Goal: Information Seeking & Learning: Get advice/opinions

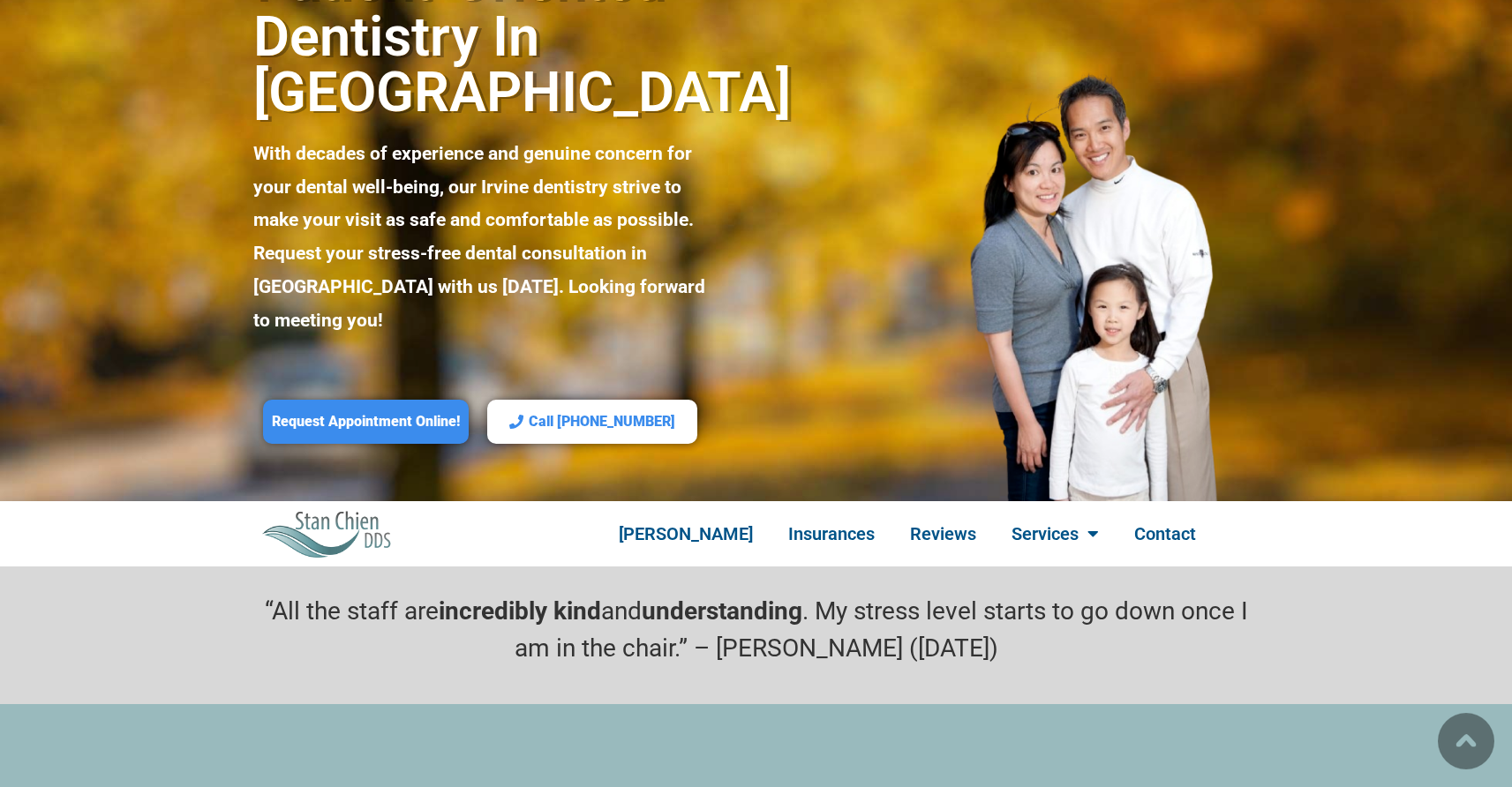
scroll to position [328, 0]
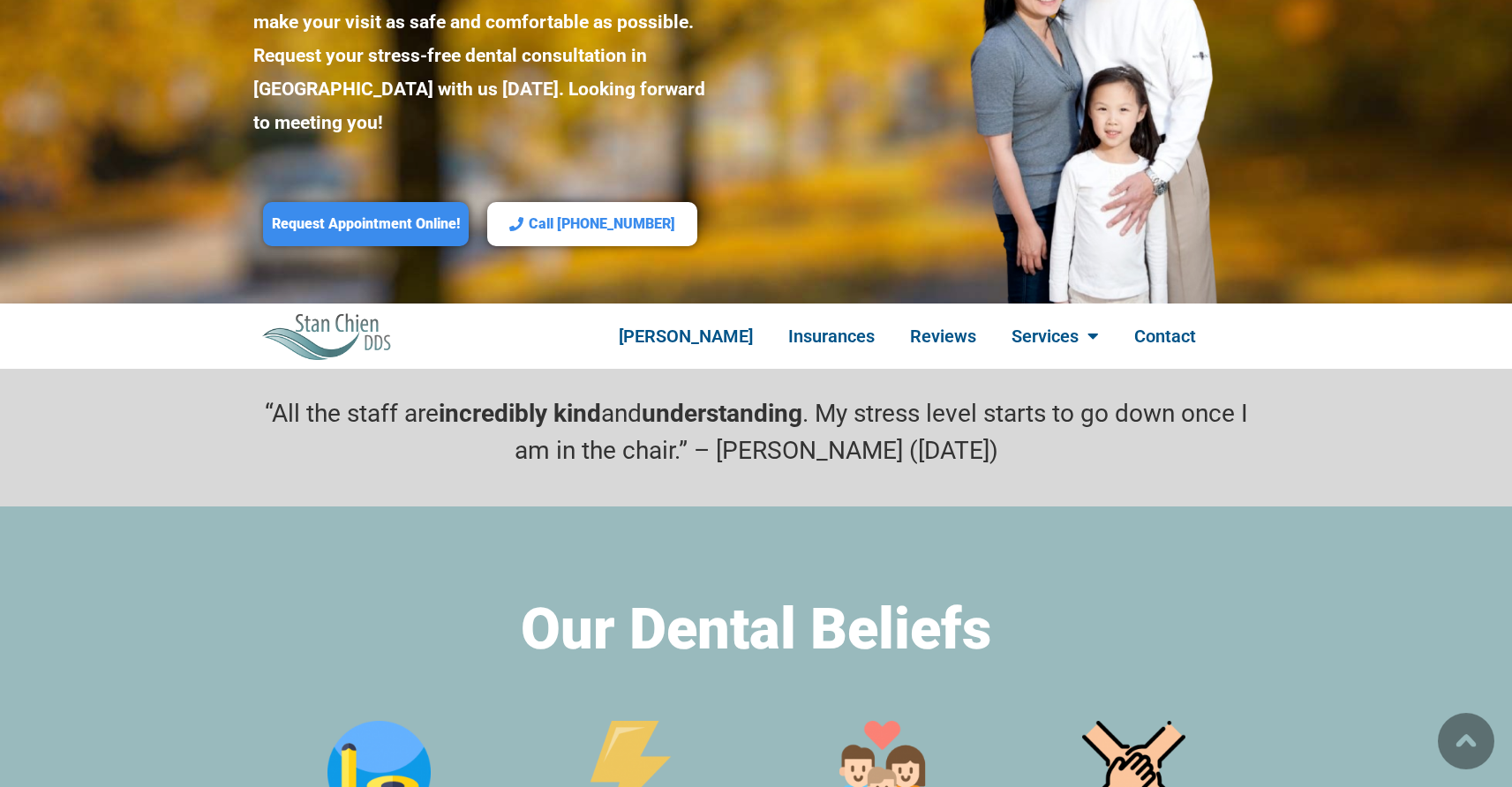
click at [717, 395] on p "“All the staff are incredibly kind and understanding . My stress level starts t…" at bounding box center [756, 432] width 1006 height 74
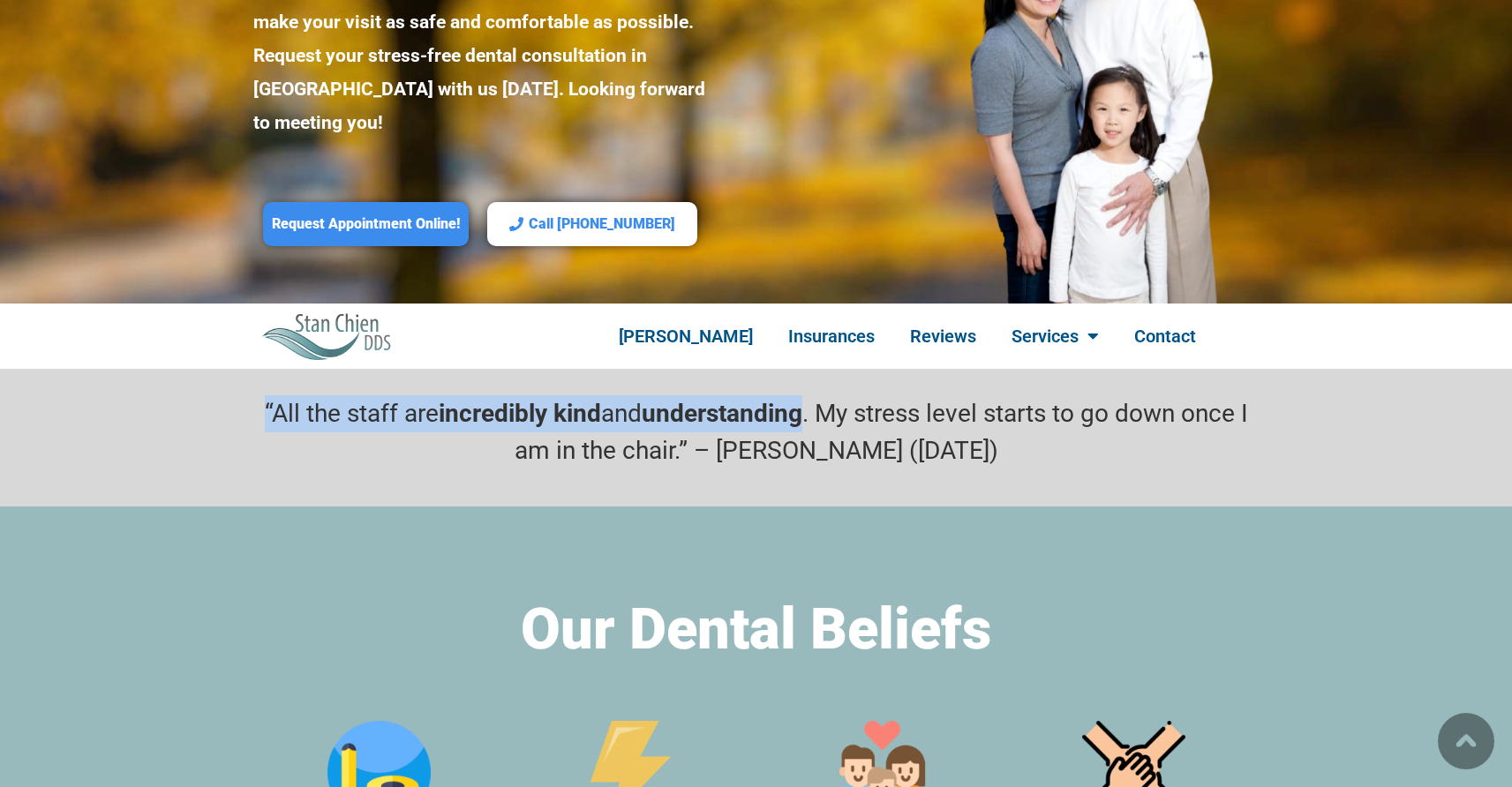
click at [717, 395] on p "“All the staff are incredibly kind and understanding . My stress level starts t…" at bounding box center [756, 432] width 1006 height 74
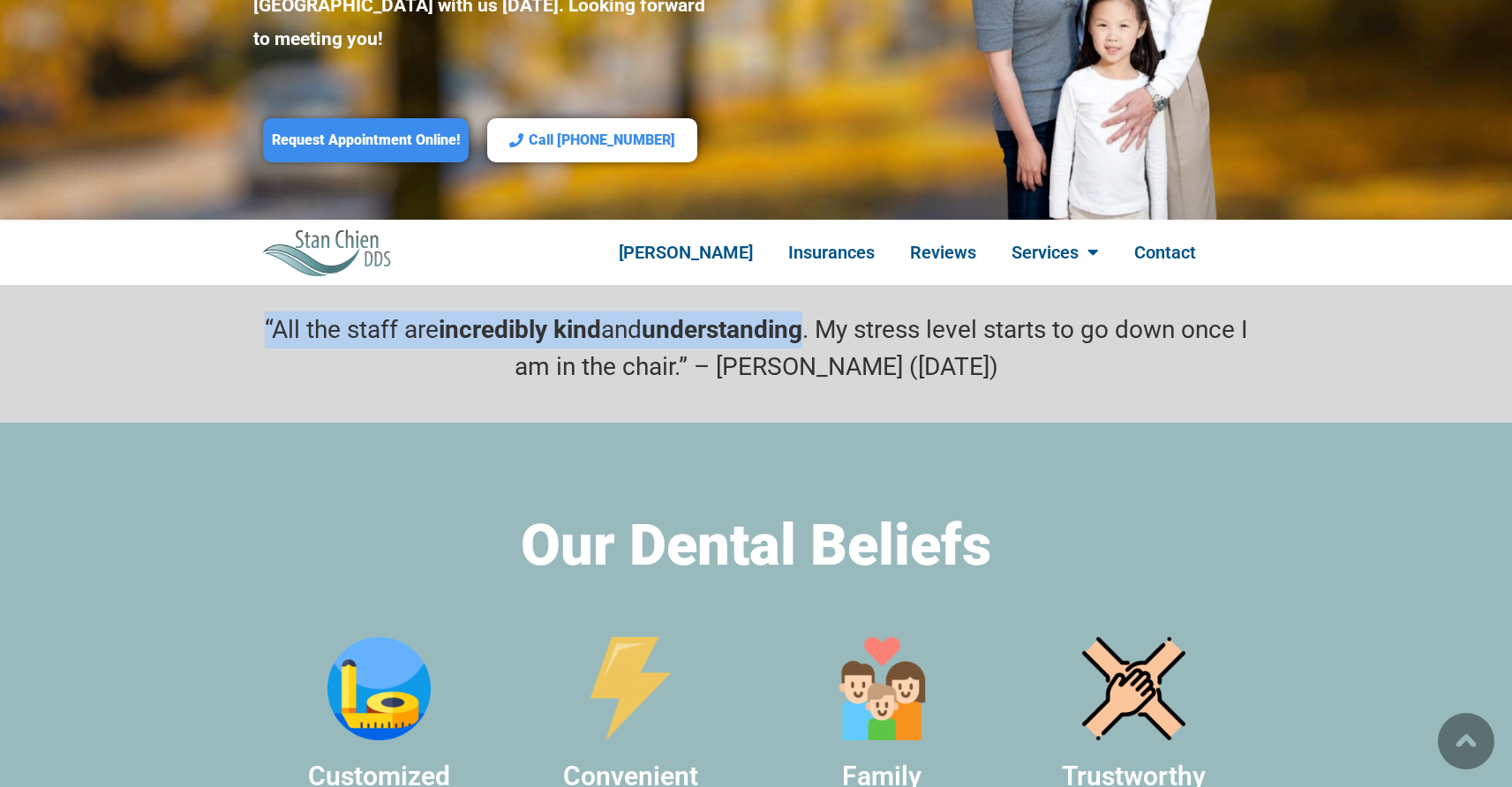
scroll to position [544, 0]
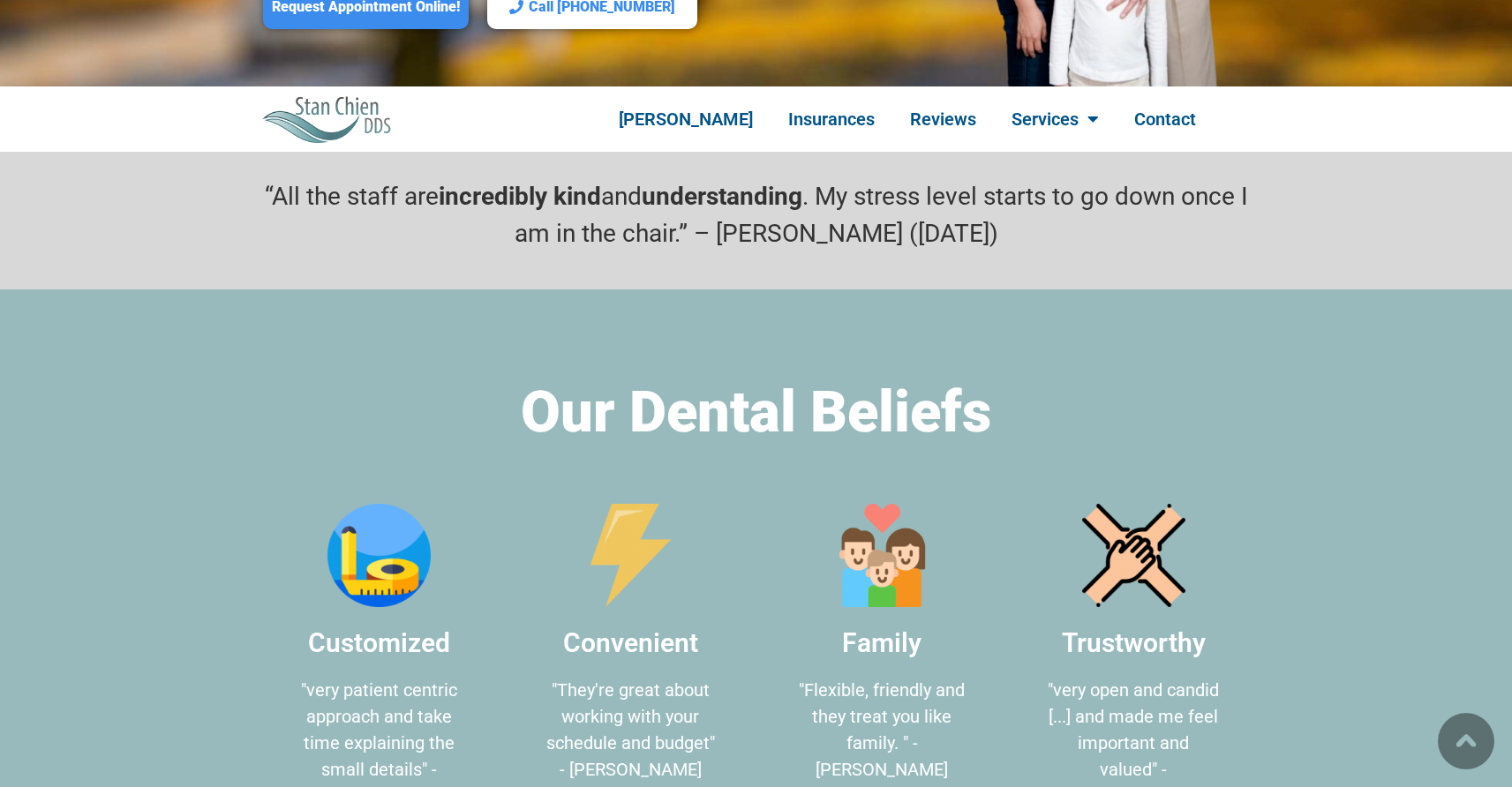
click at [717, 378] on div "Our Dental Beliefs Customized "very patient centric approach and take time expl…" at bounding box center [756, 613] width 1006 height 471
click at [733, 378] on h2 "Our Dental Beliefs" at bounding box center [756, 413] width 1006 height 69
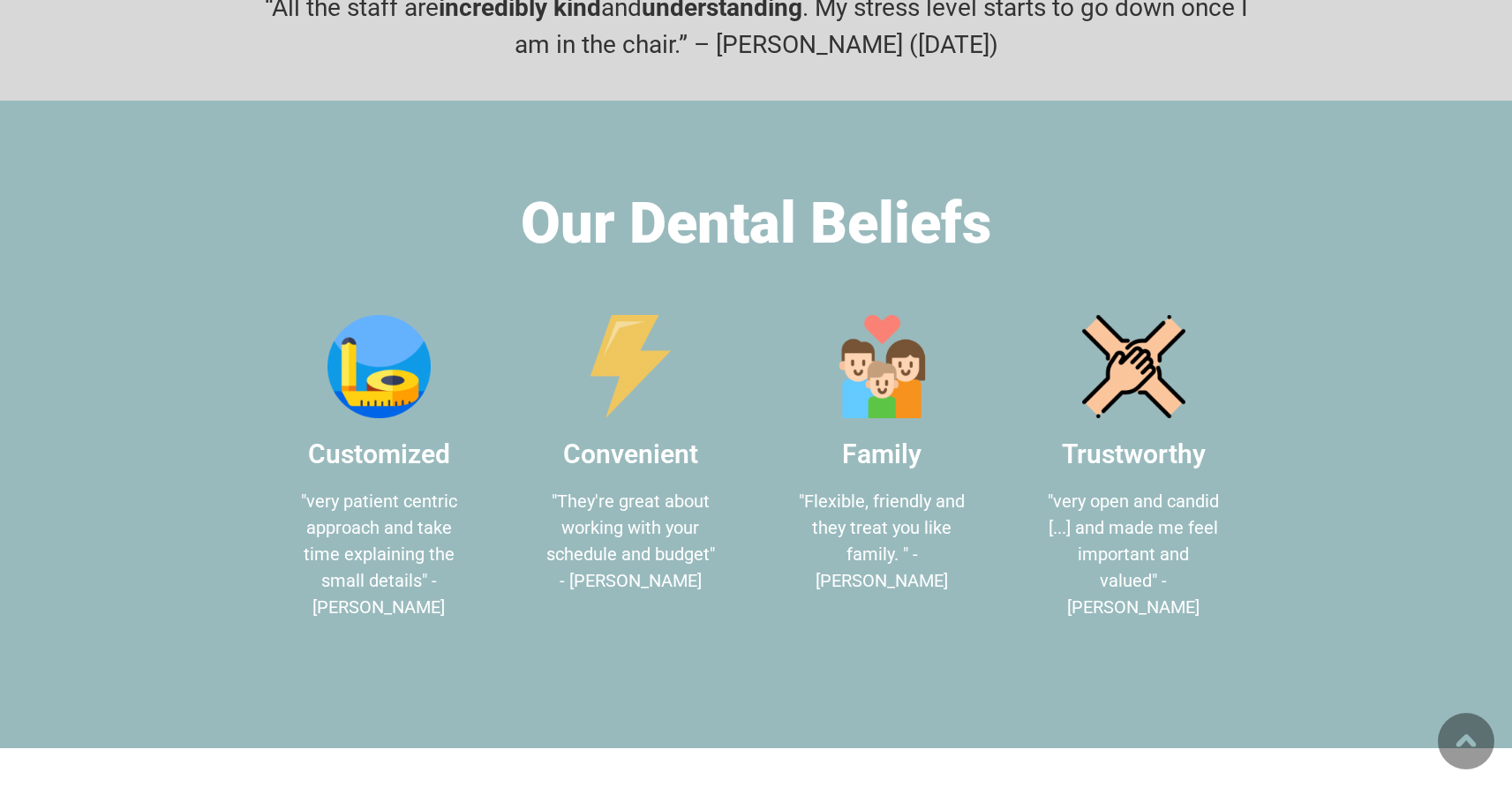
scroll to position [739, 0]
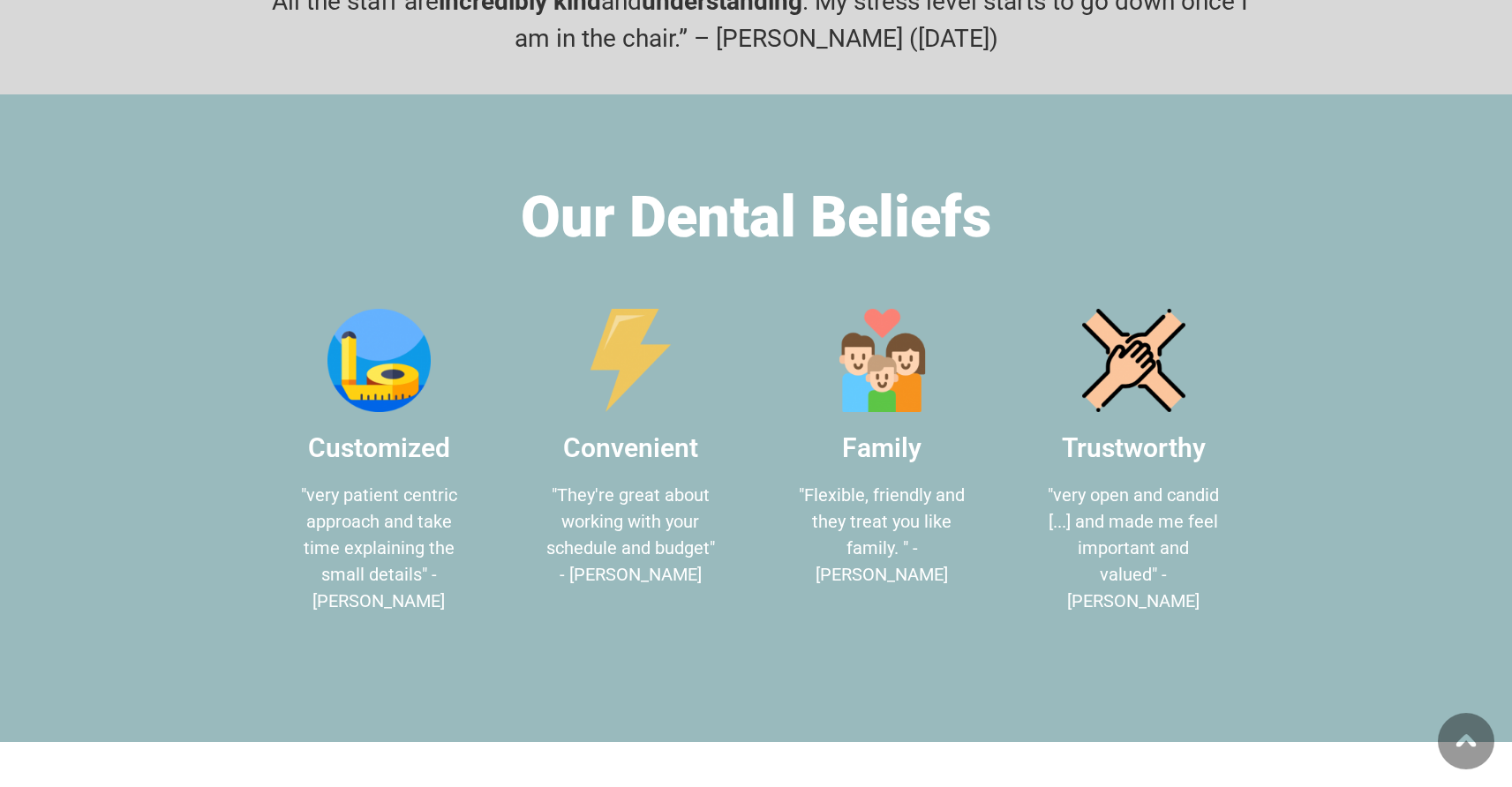
click at [681, 482] on p ""They're great about working with your schedule and budget" - [PERSON_NAME]" at bounding box center [631, 535] width 172 height 106
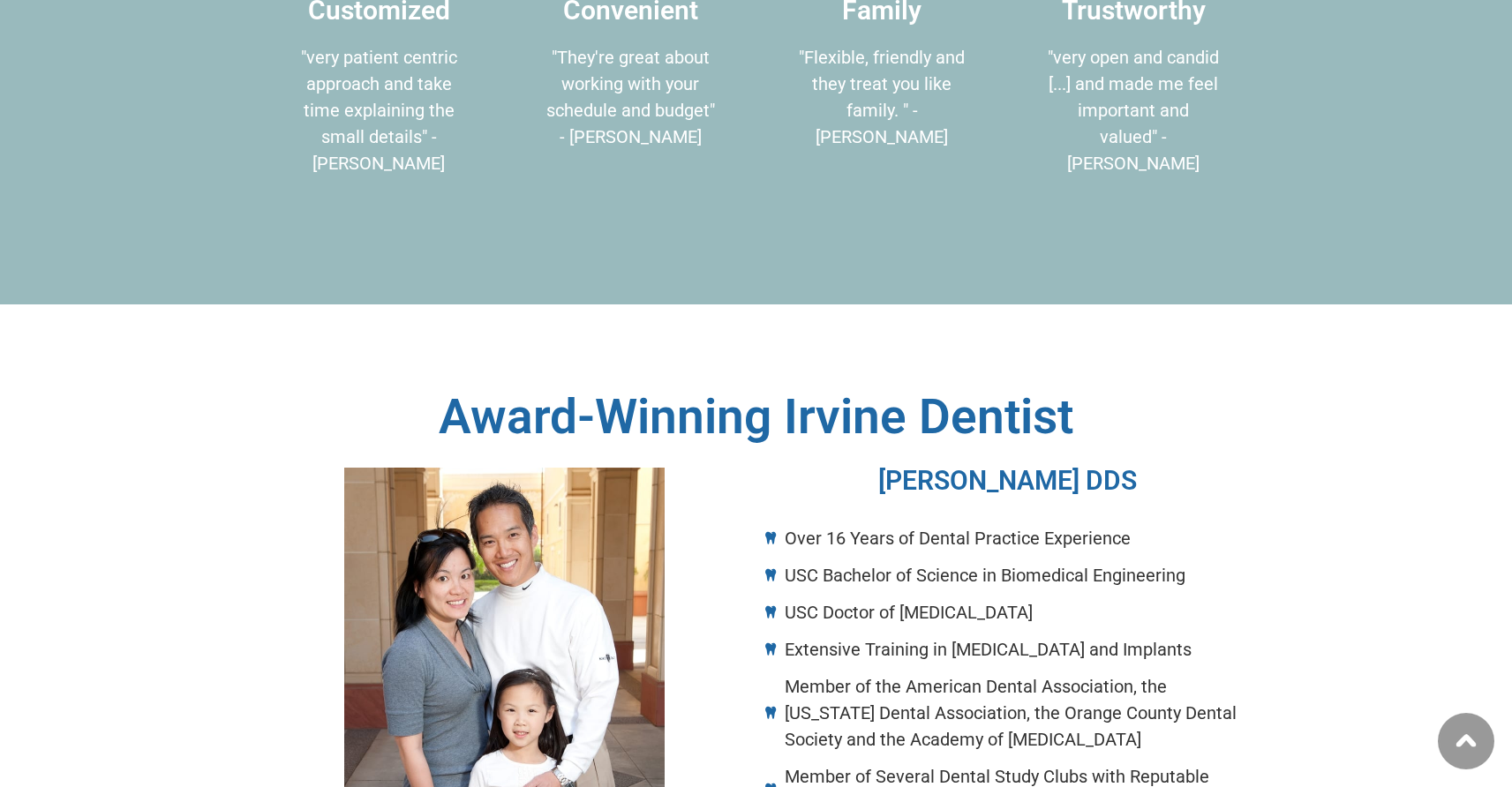
click at [681, 467] on div at bounding box center [505, 708] width 485 height 482
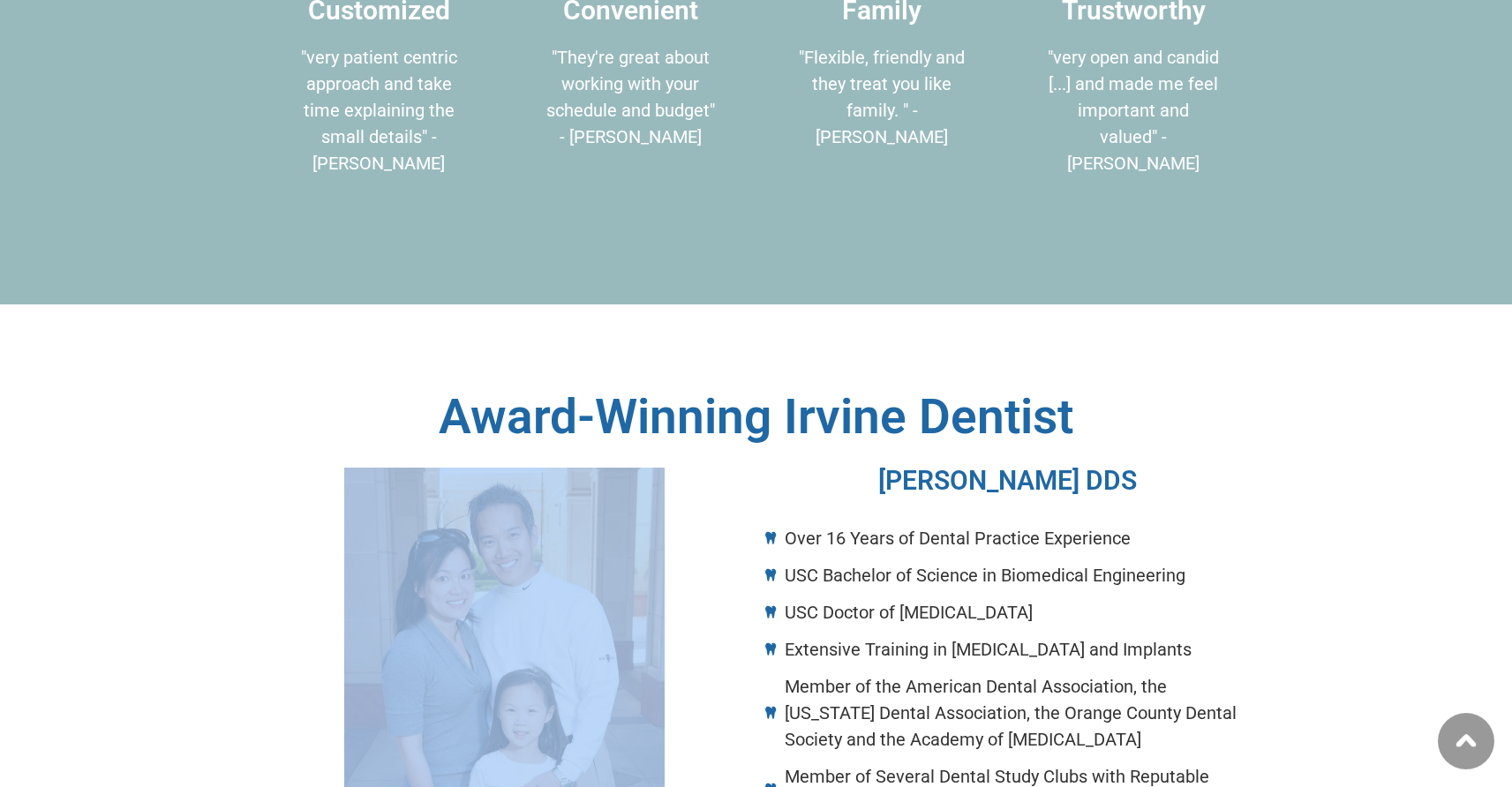
click at [681, 467] on div at bounding box center [505, 708] width 485 height 482
click at [735, 467] on div at bounding box center [505, 708] width 485 height 482
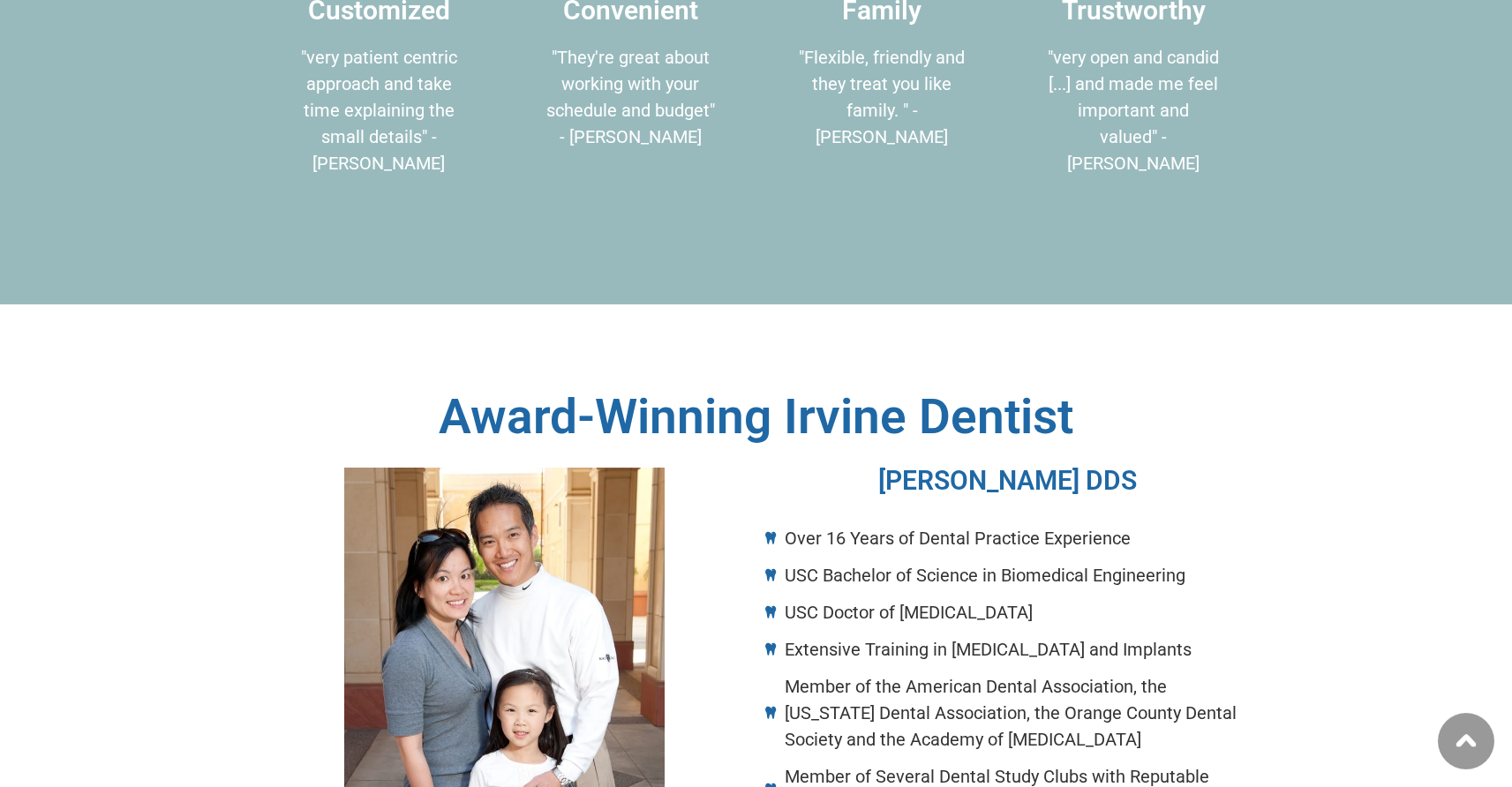
scroll to position [1380, 0]
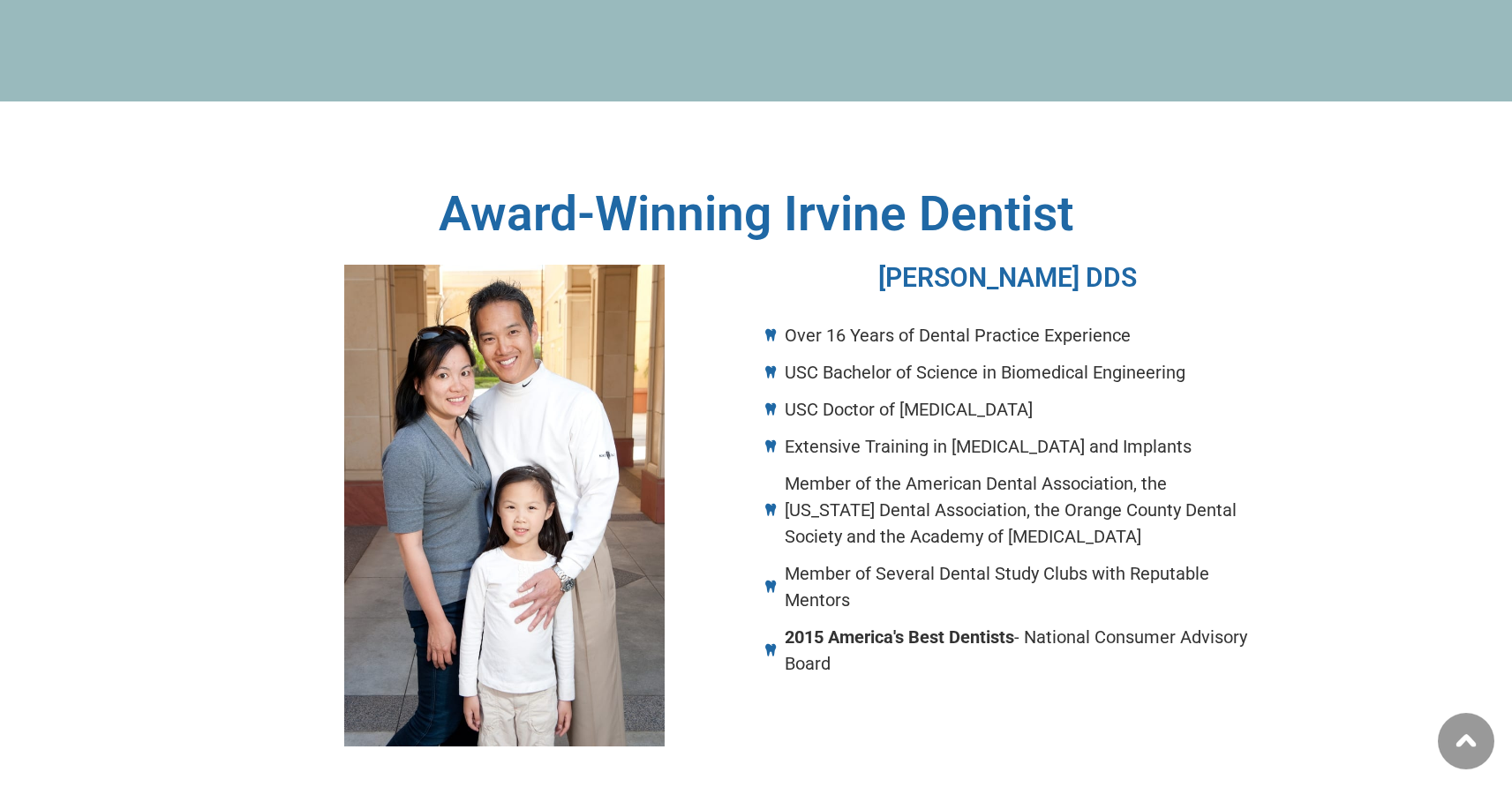
click at [821, 396] on li "USC Doctor of [MEDICAL_DATA]" at bounding box center [1008, 412] width 485 height 32
click at [903, 470] on span "Member of the American Dental Association, the [US_STATE] Dental Association, t…" at bounding box center [1015, 510] width 470 height 80
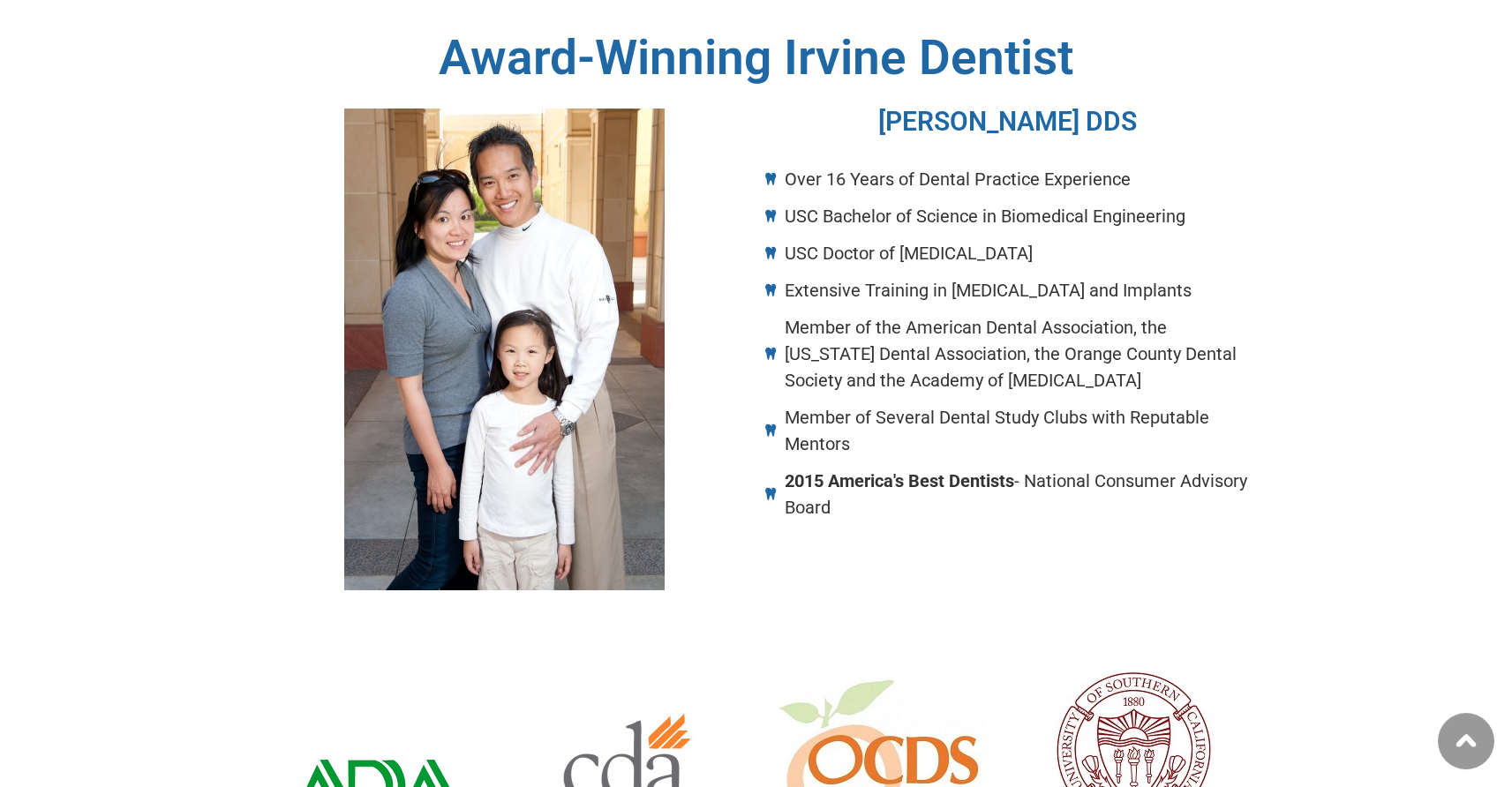
scroll to position [1649, 0]
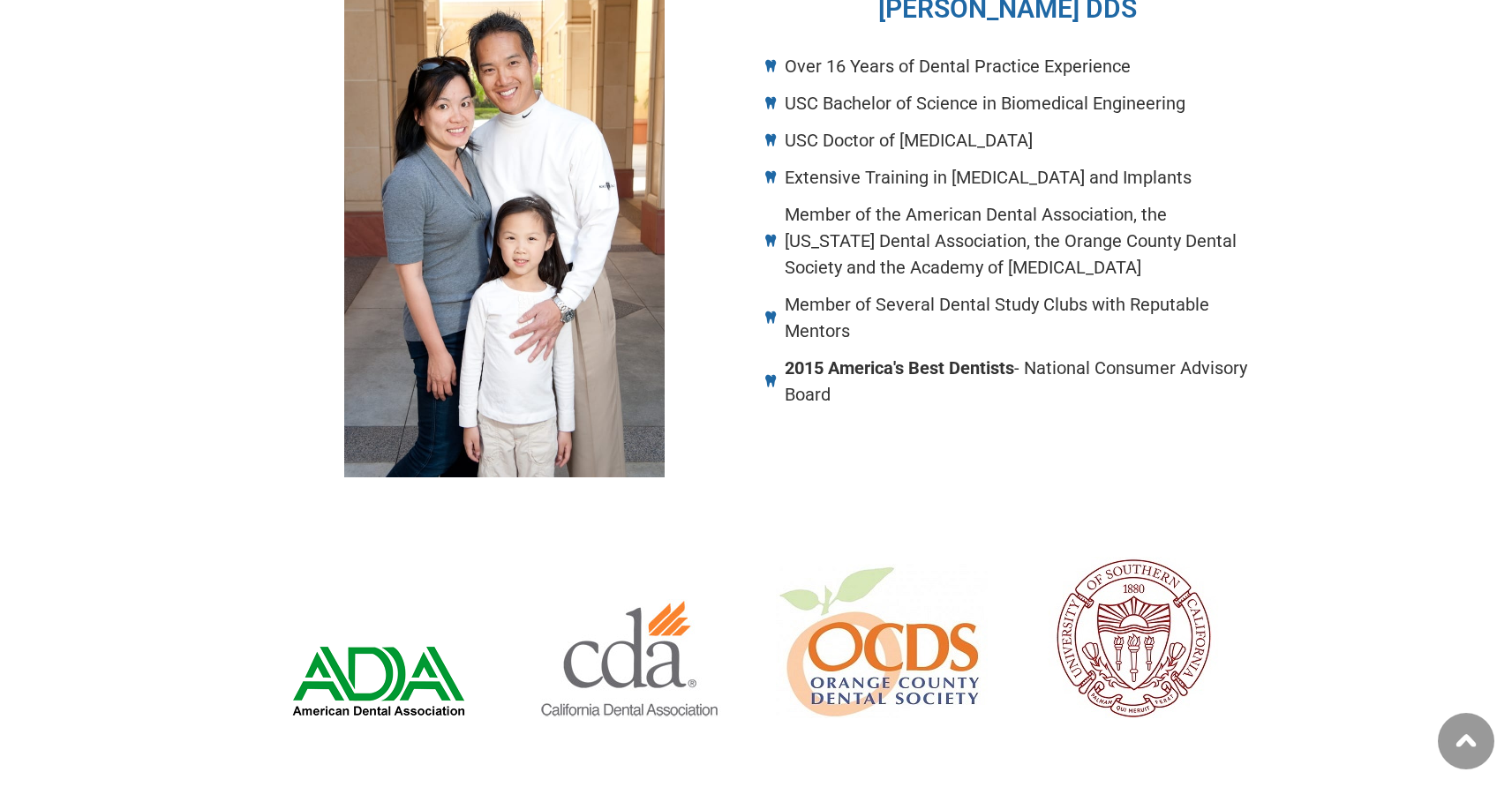
click at [914, 336] on div "[PERSON_NAME] DDS Over 16 Years of Dental Practice Experience USC Bachelor of S…" at bounding box center [1008, 236] width 503 height 499
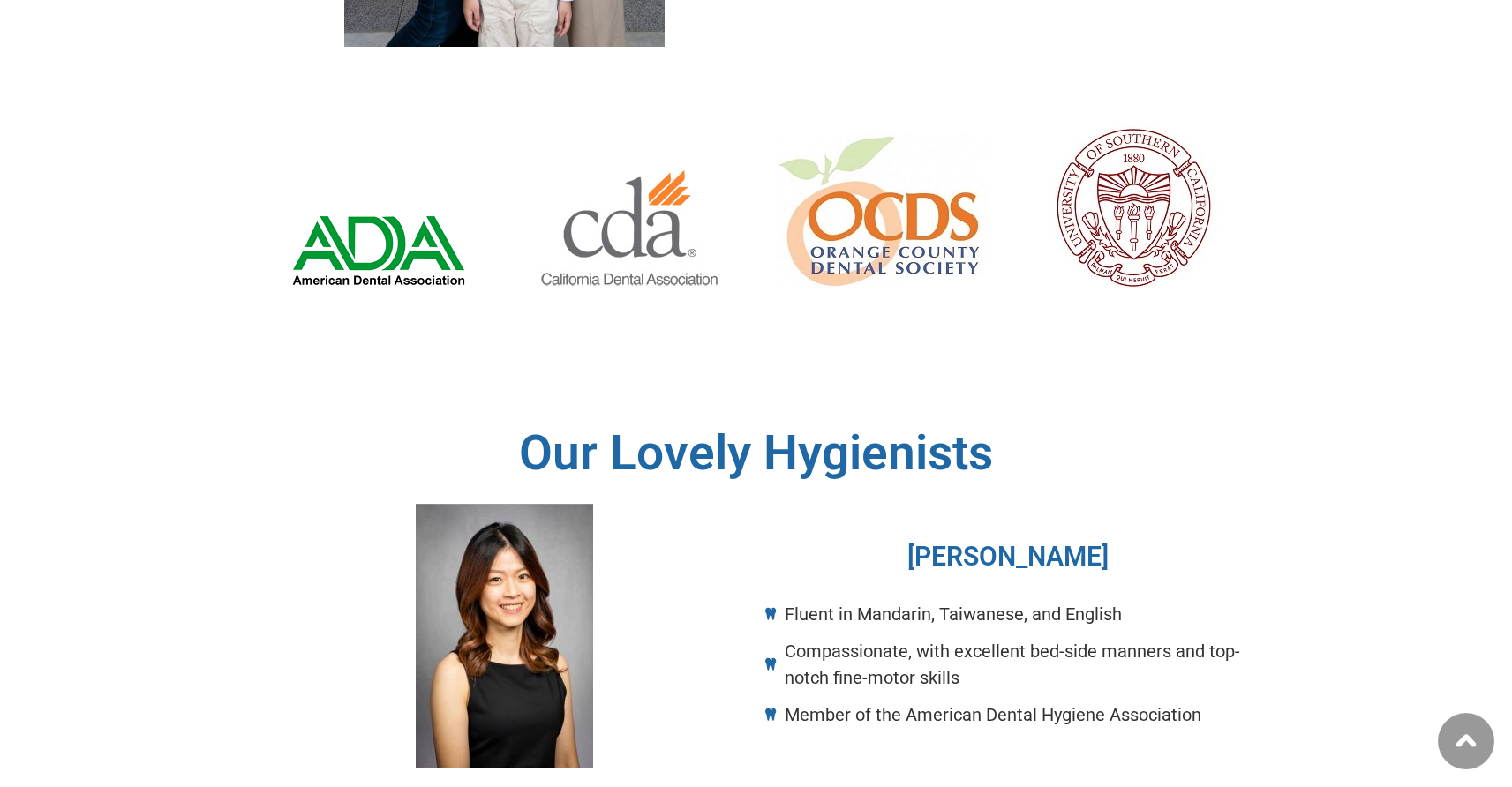
click at [914, 428] on h2 "Our Lovely Hygienists" at bounding box center [756, 452] width 1006 height 49
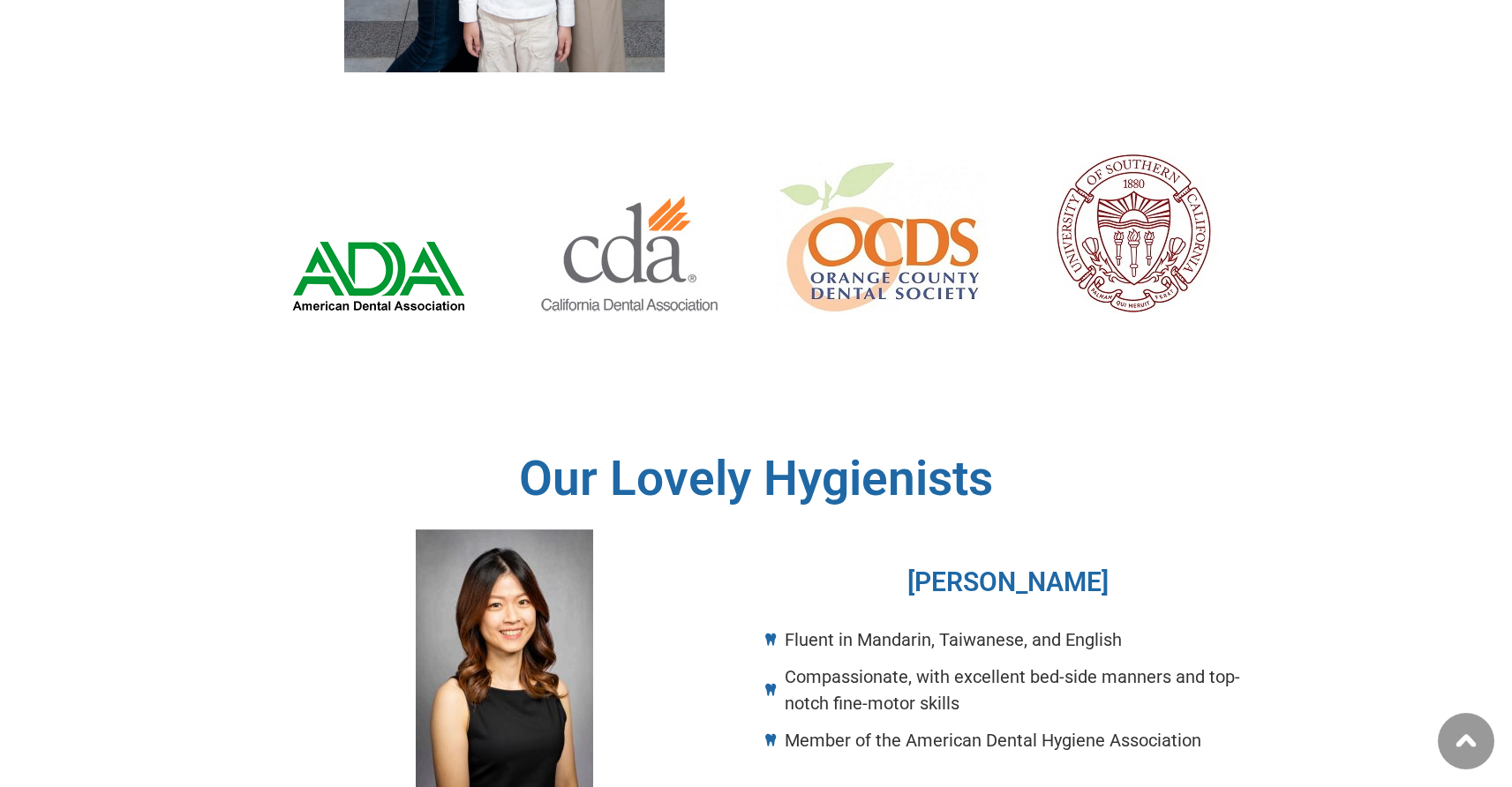
scroll to position [2229, 0]
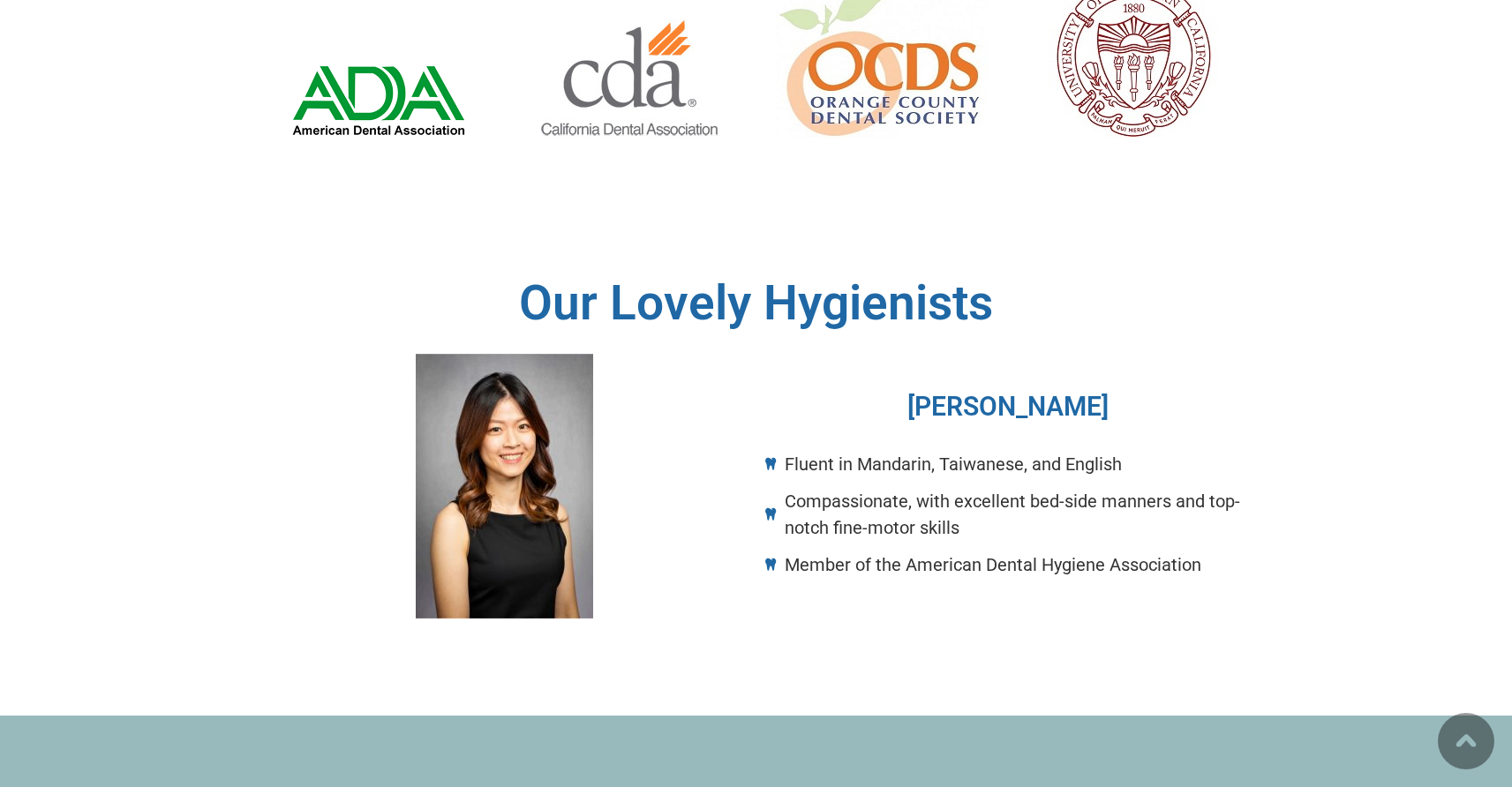
click at [954, 459] on ul "Fluent in Mandarin, Taiwanese, and English Compassionate, with excellent bed-si…" at bounding box center [1008, 514] width 485 height 127
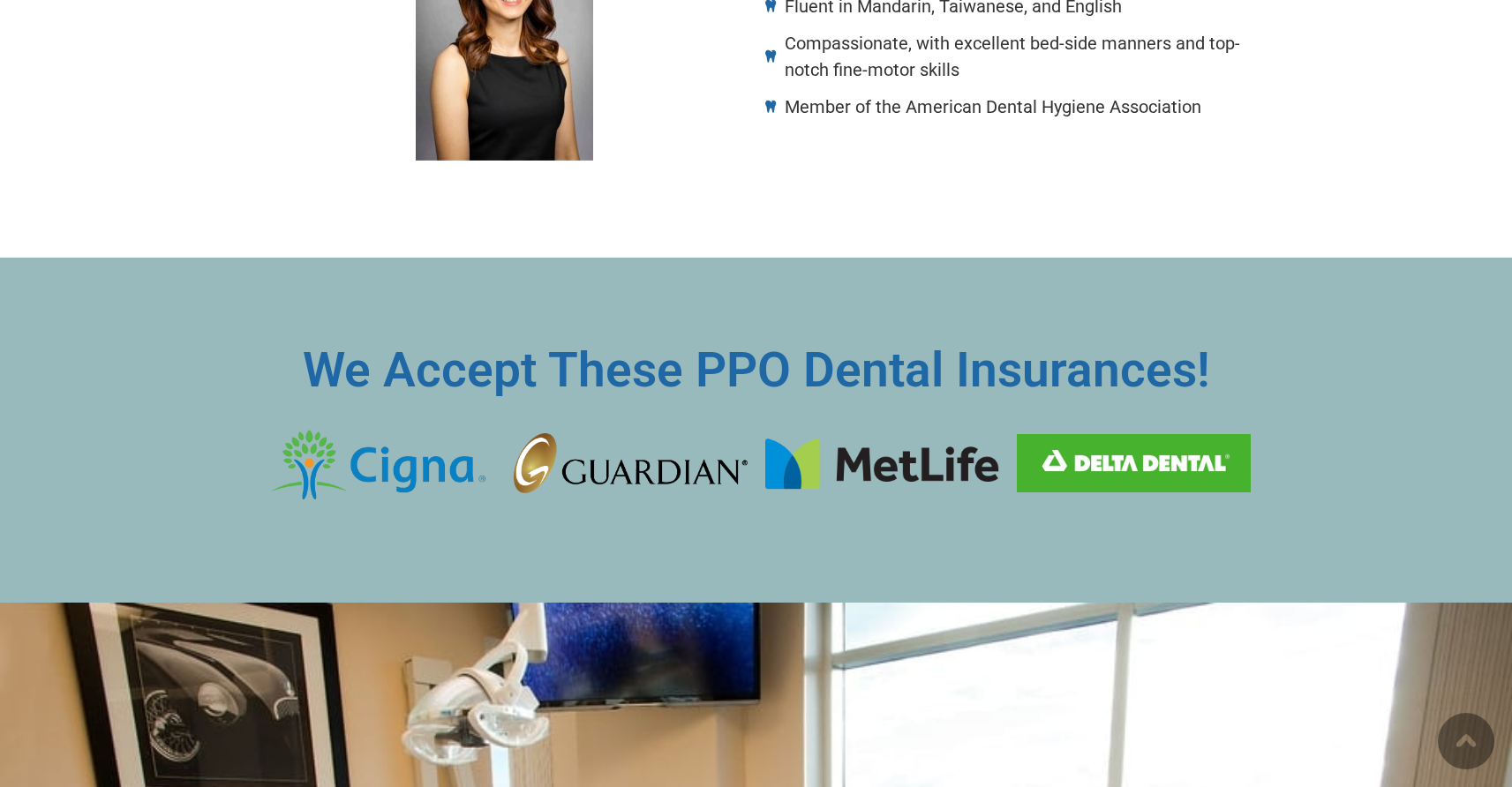
scroll to position [2722, 0]
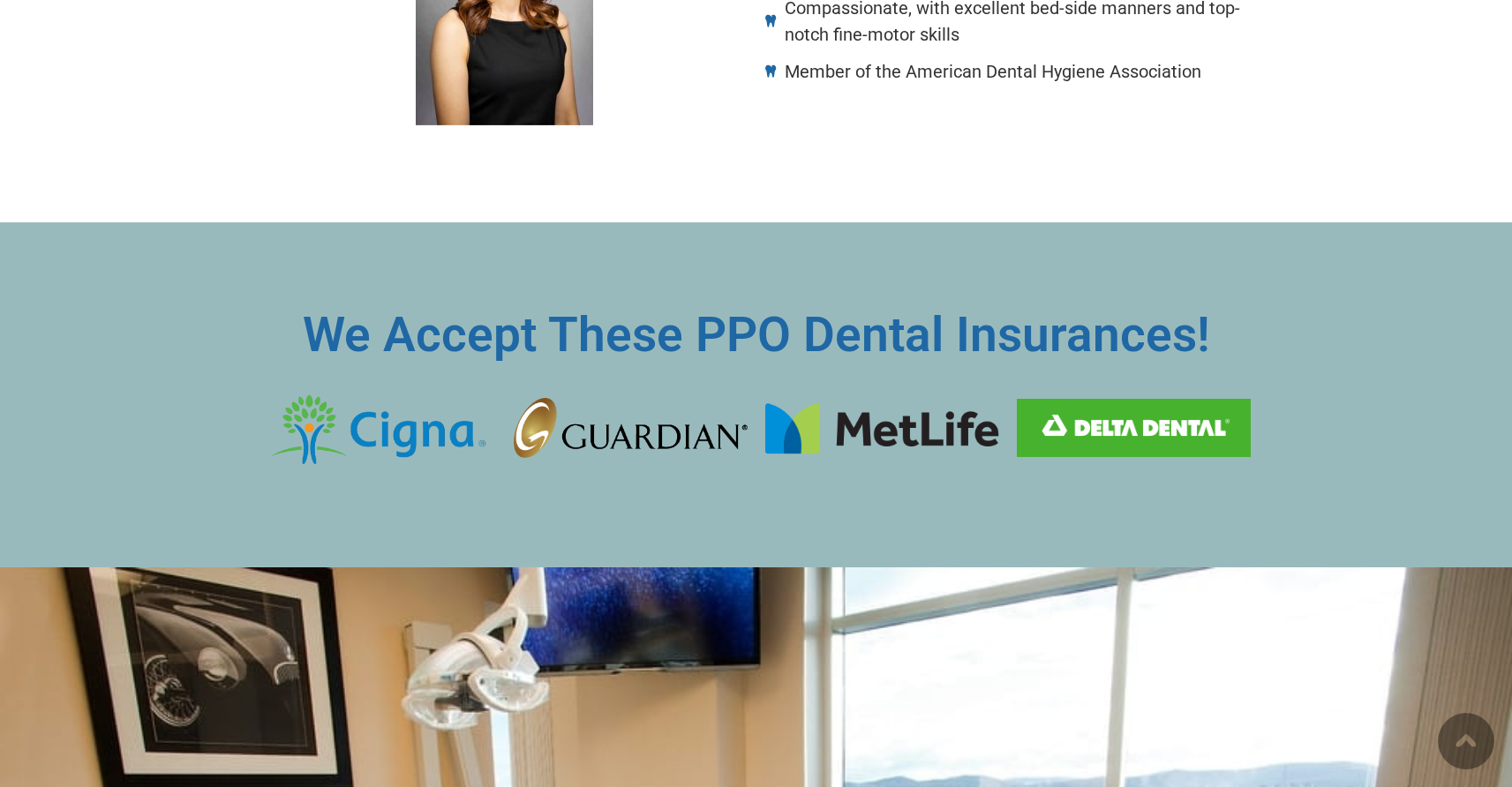
click at [719, 397] on img at bounding box center [631, 428] width 234 height 61
click at [815, 401] on img at bounding box center [882, 428] width 234 height 53
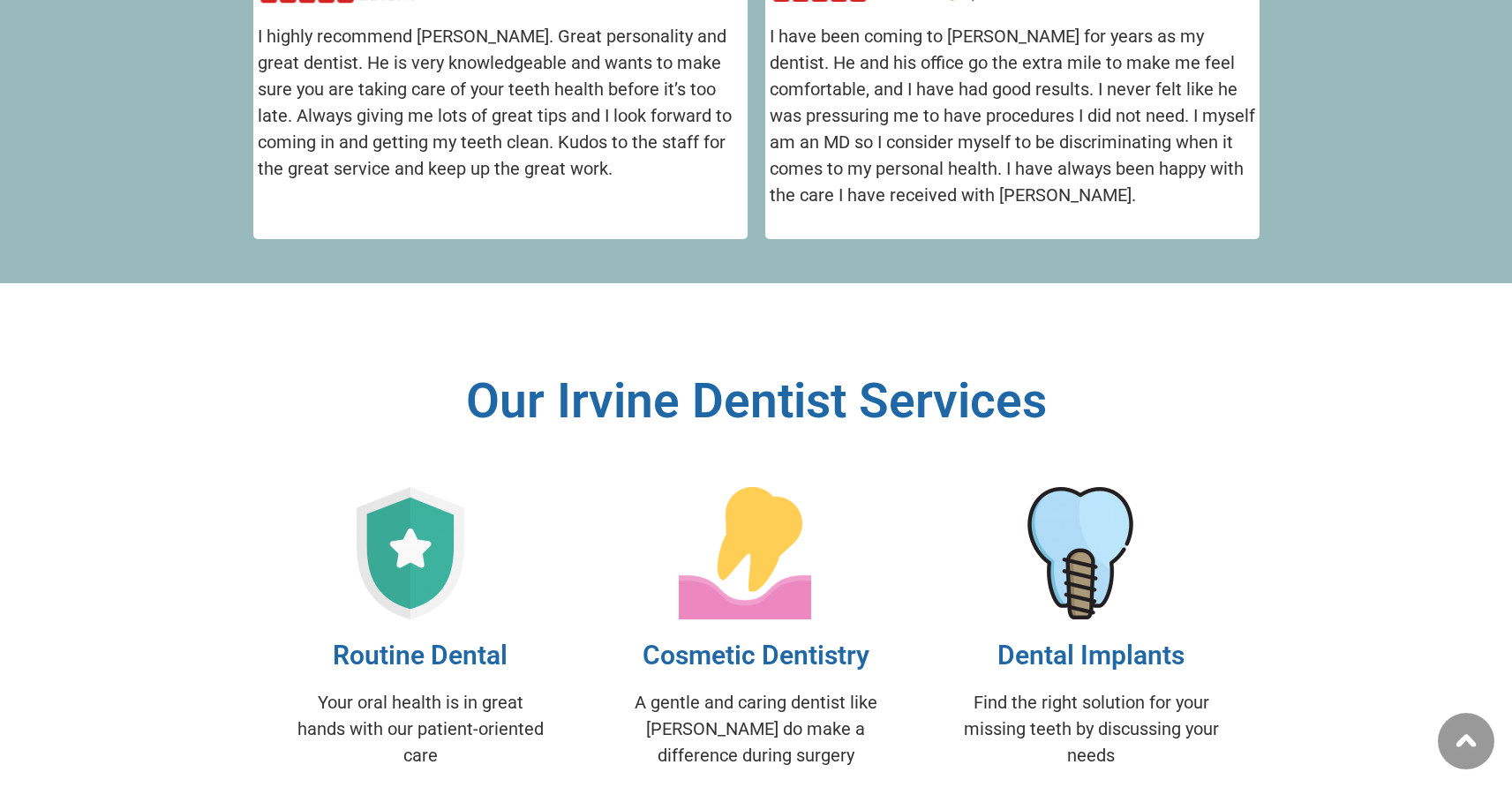
scroll to position [4827, 0]
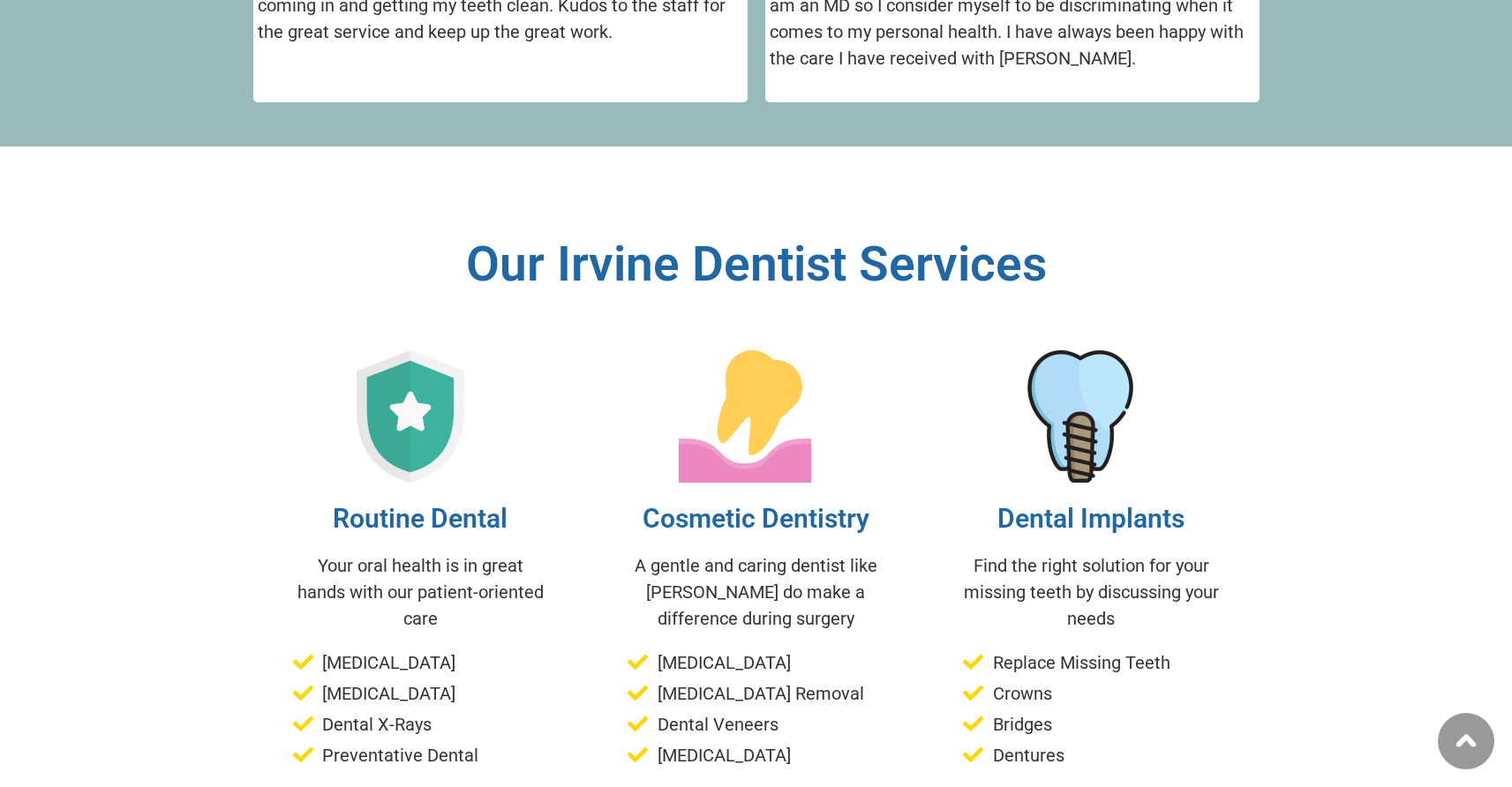
click at [424, 503] on h3 "Routine Dental" at bounding box center [421, 519] width 256 height 32
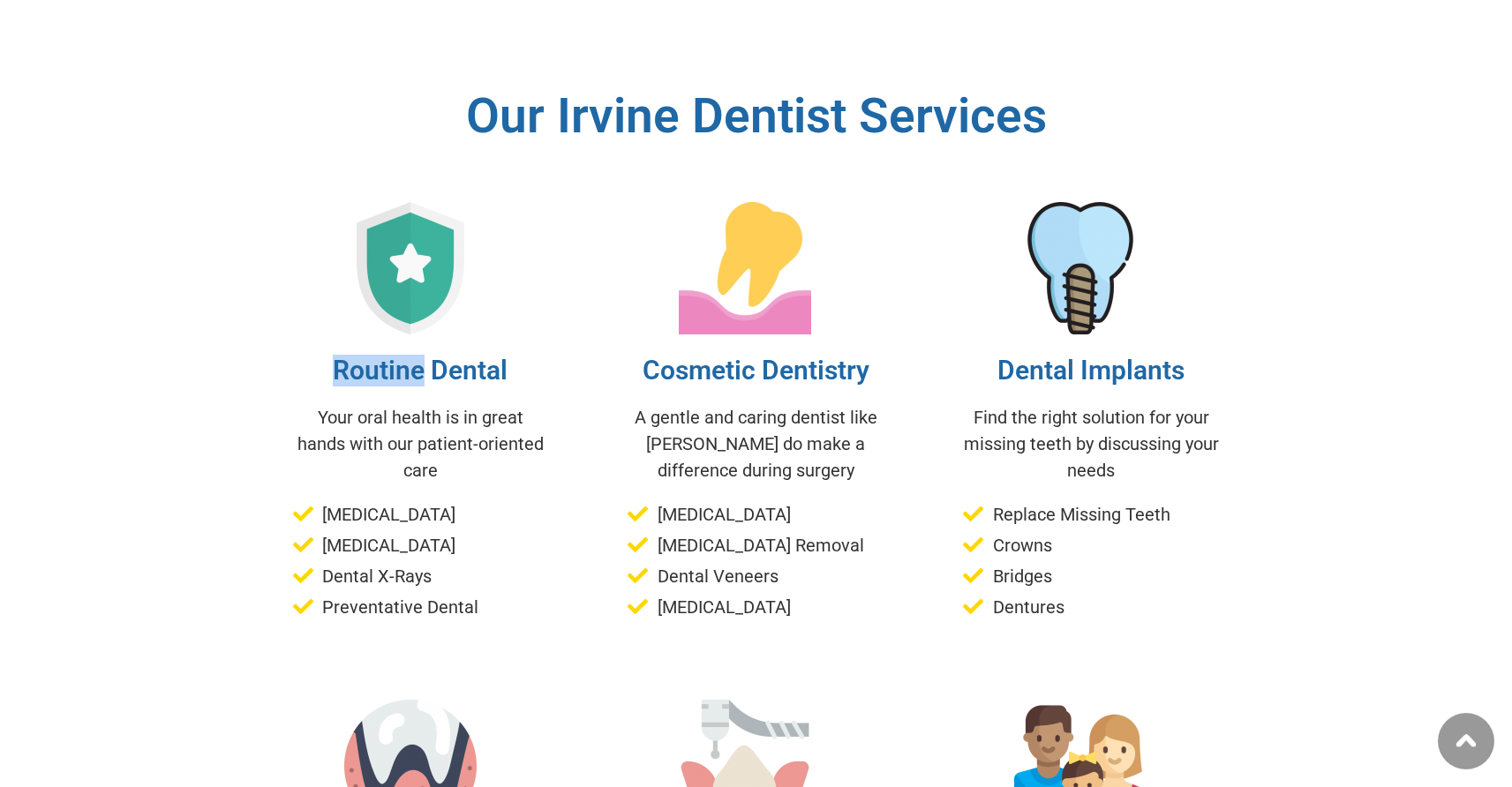
scroll to position [5009, 0]
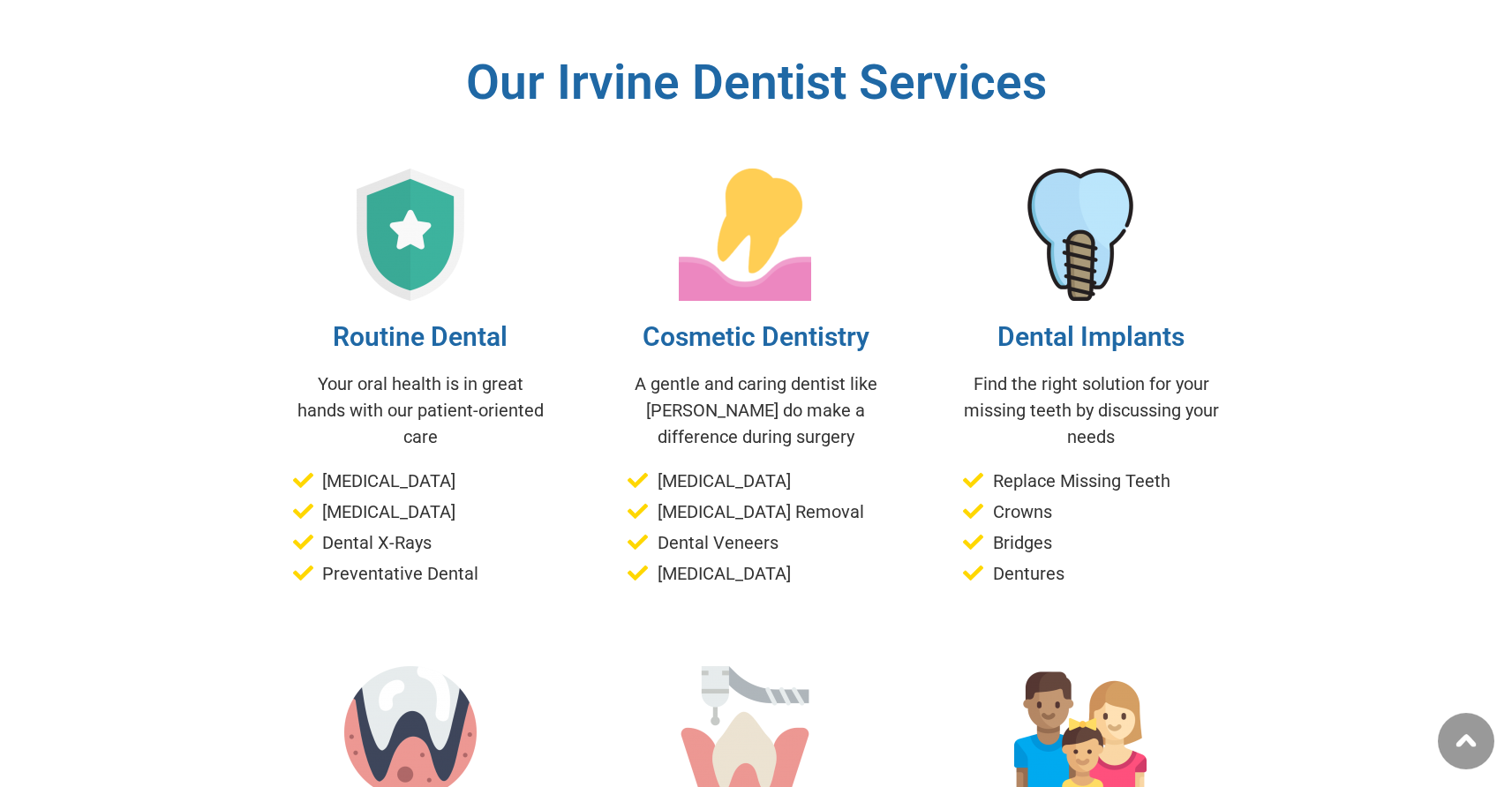
click at [468, 371] on p "Your oral health is in great hands with our patient-oriented care" at bounding box center [421, 411] width 256 height 80
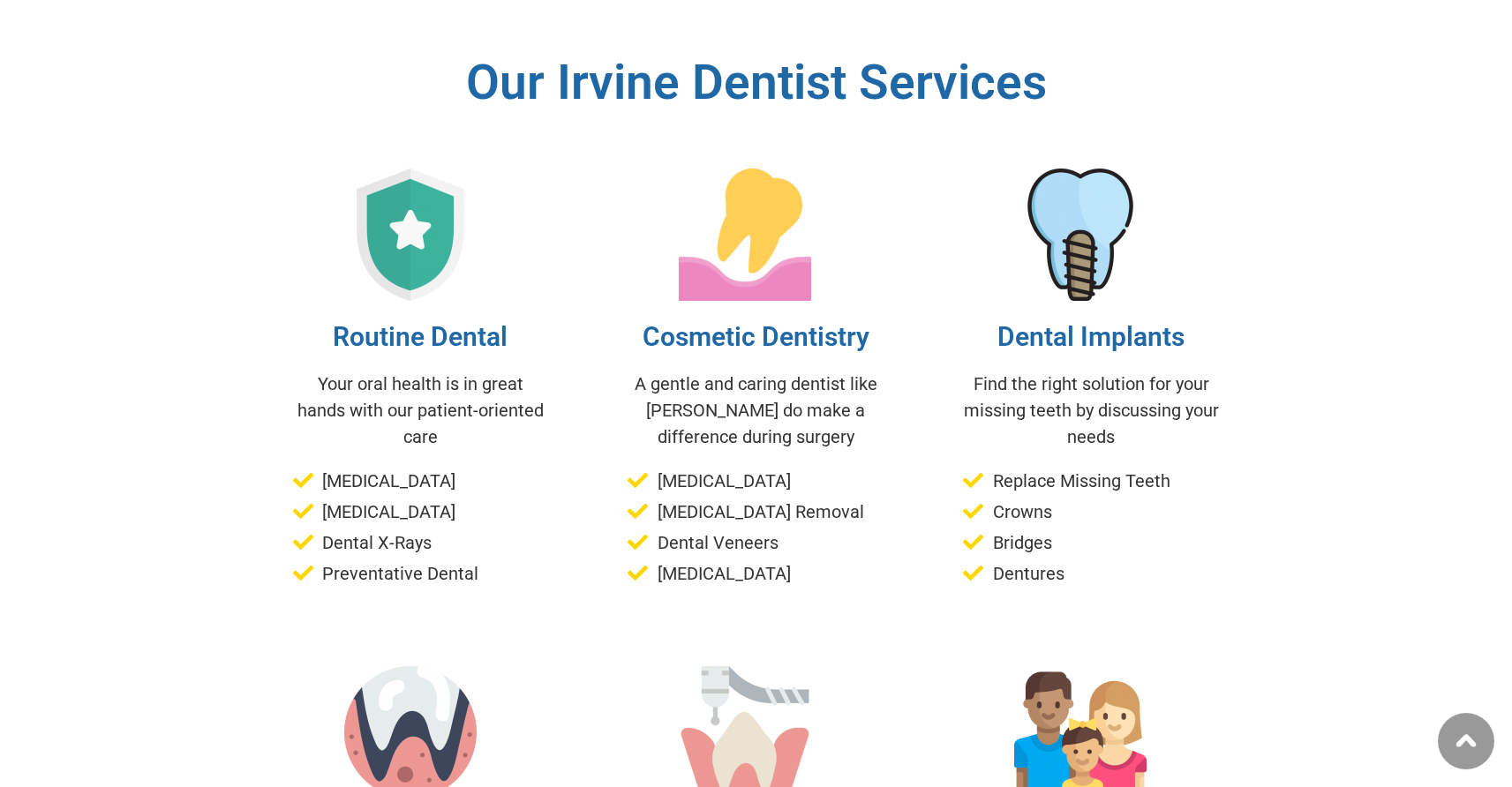
click at [468, 371] on p "Your oral health is in great hands with our patient-oriented care" at bounding box center [421, 411] width 256 height 80
click at [438, 375] on div "Routine Dental Your oral health is in great hands with our patient-oriented car…" at bounding box center [421, 377] width 336 height 498
click at [429, 529] on li "Dental X-Rays" at bounding box center [421, 544] width 256 height 29
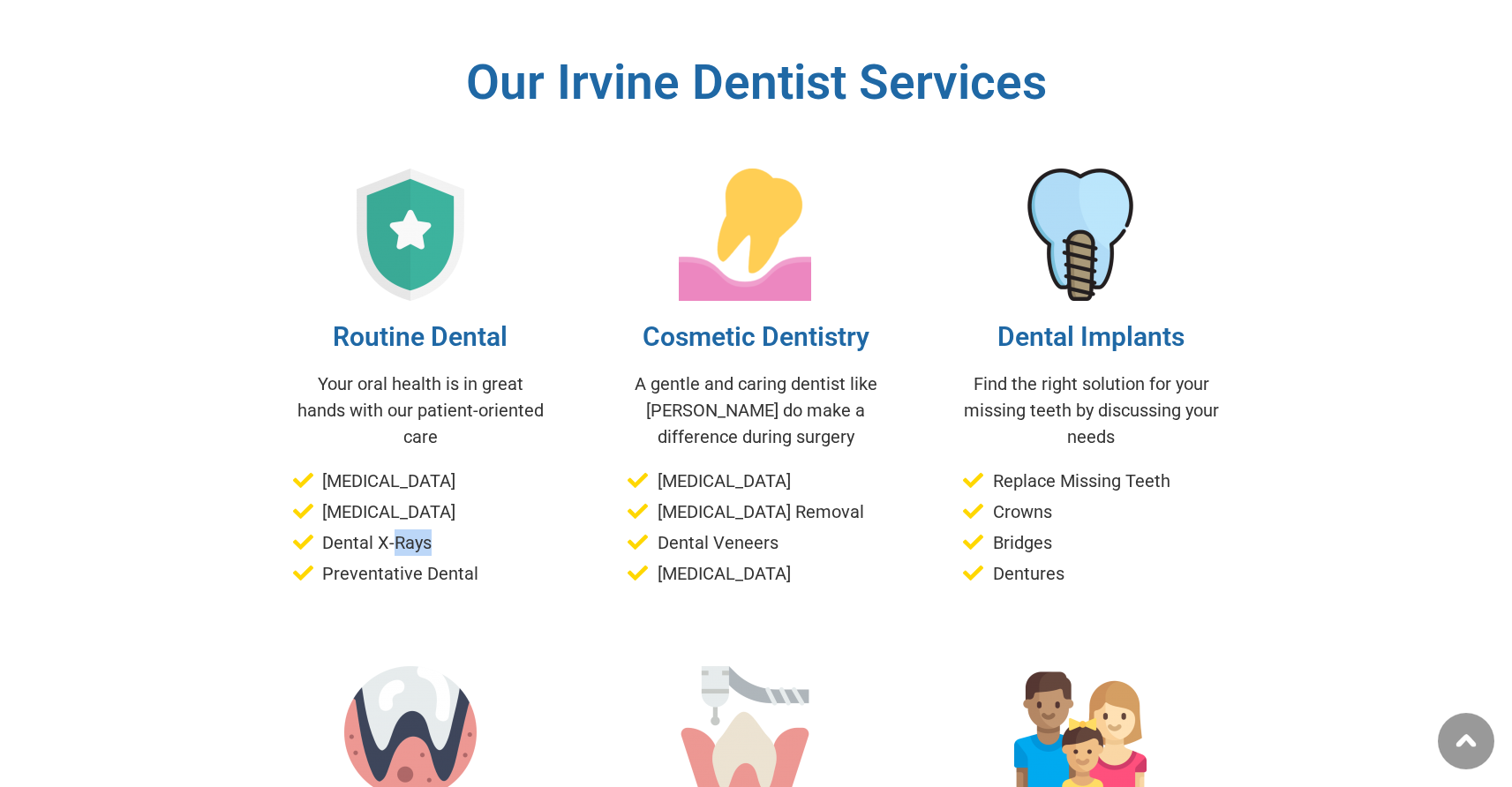
click at [429, 529] on li "Dental X-Rays" at bounding box center [421, 544] width 256 height 29
click at [429, 467] on ul "[MEDICAL_DATA] [MEDICAL_DATA] Dental X-Rays Preventative Dental" at bounding box center [421, 527] width 256 height 120
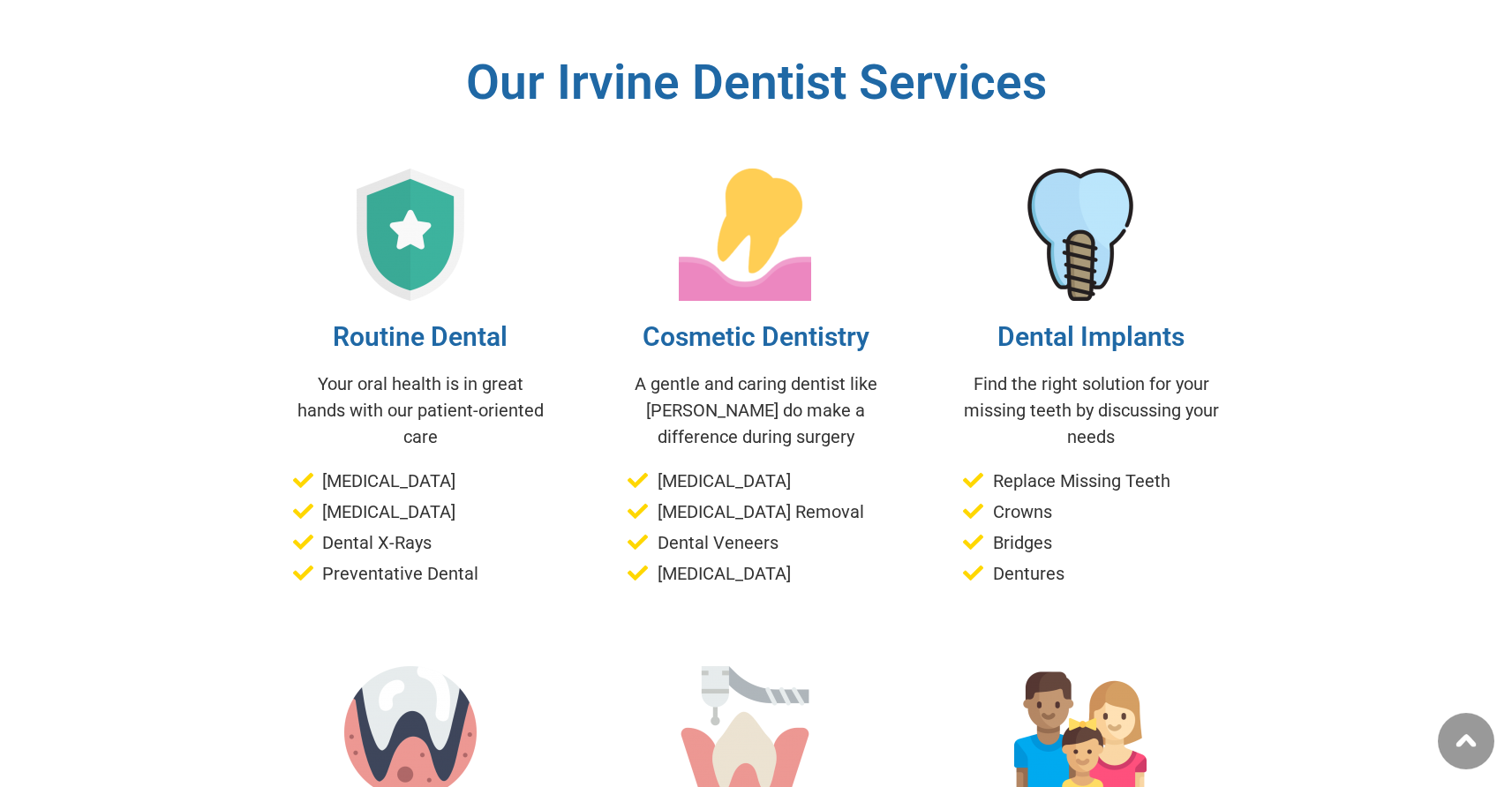
click at [438, 560] on span "Preventative Dental" at bounding box center [398, 574] width 160 height 27
click at [620, 415] on div "Cosmetic Dentistry A gentle and caring dentist like [PERSON_NAME] do make a dif…" at bounding box center [756, 377] width 336 height 498
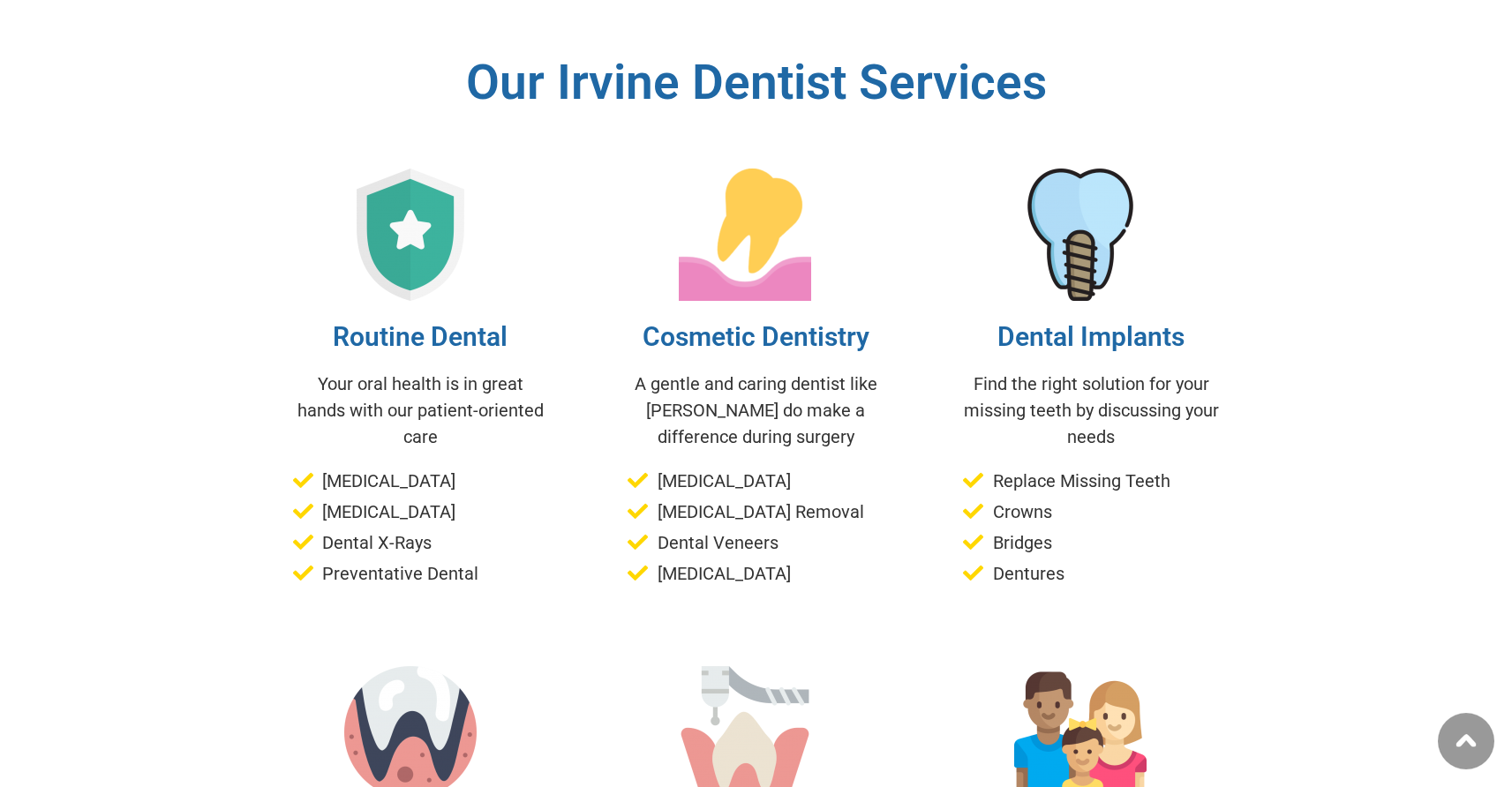
click at [620, 415] on div "Cosmetic Dentistry A gentle and caring dentist like [PERSON_NAME] do make a dif…" at bounding box center [756, 377] width 336 height 498
click at [671, 467] on span "[MEDICAL_DATA]" at bounding box center [721, 481] width 137 height 27
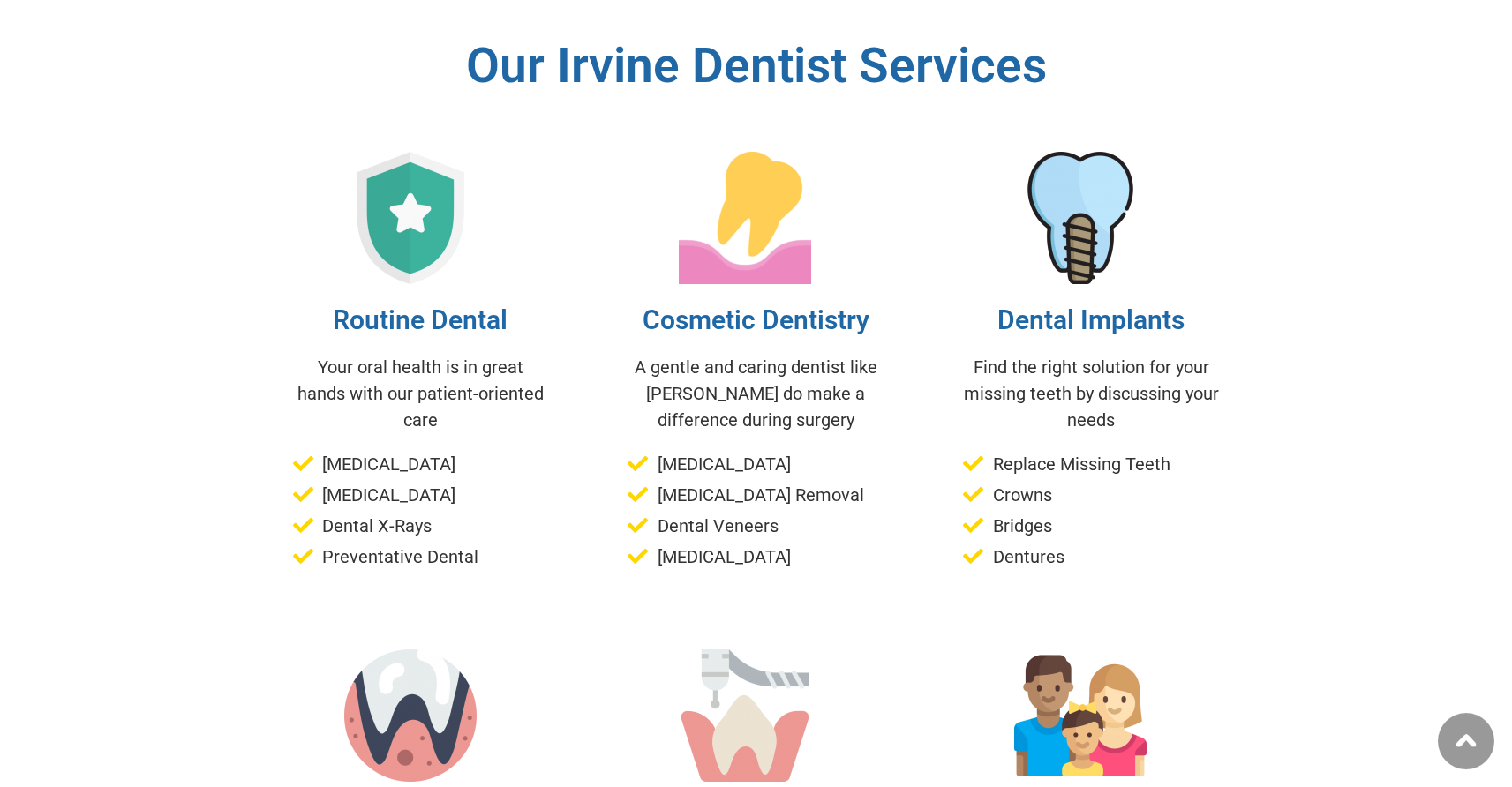
scroll to position [5037, 0]
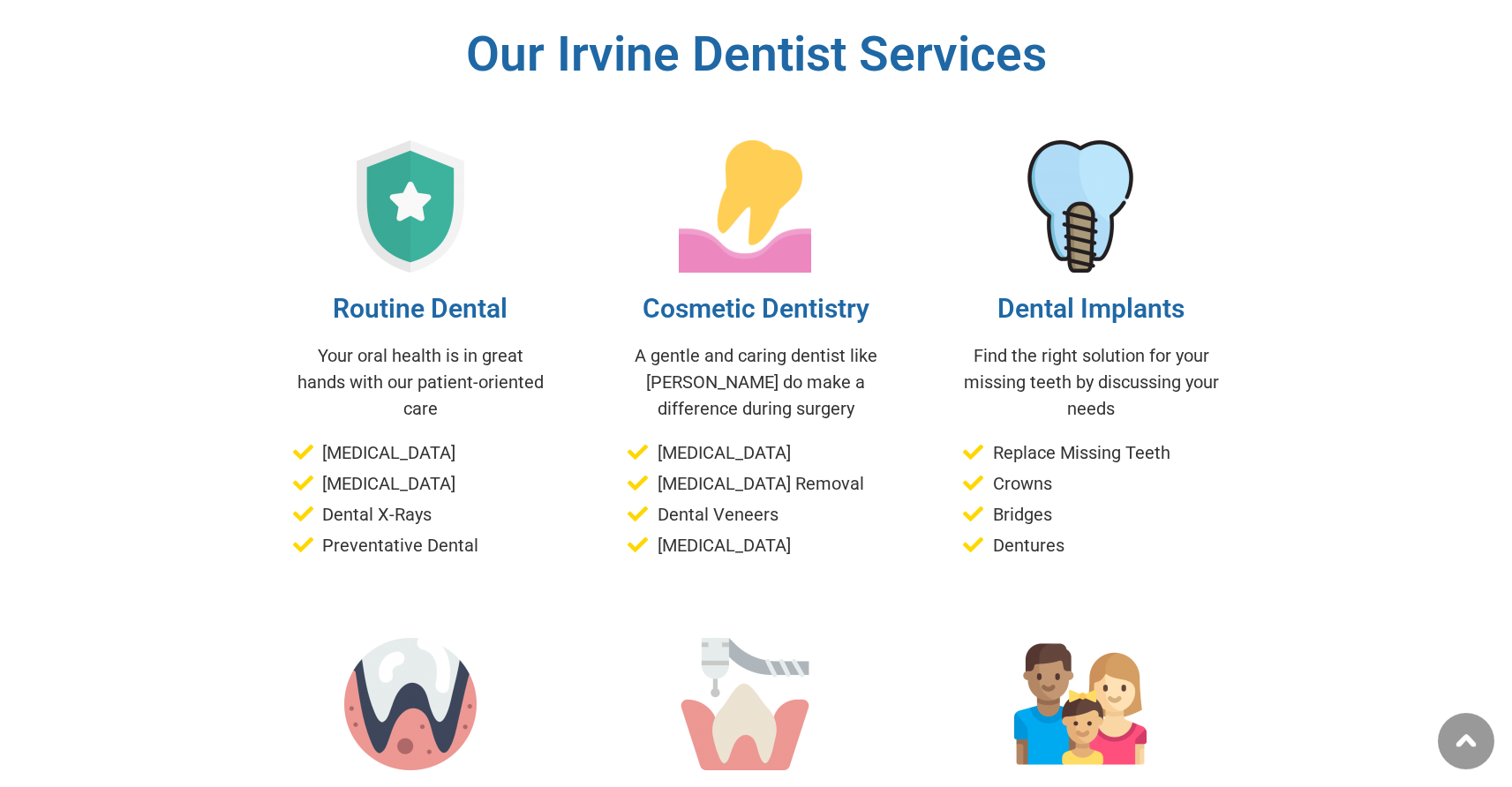
click at [1012, 343] on p "Find the right solution for your missing teeth by discussing your needs" at bounding box center [1090, 382] width 256 height 80
click at [1035, 343] on p "Find the right solution for your missing teeth by discussing your needs" at bounding box center [1090, 382] width 256 height 80
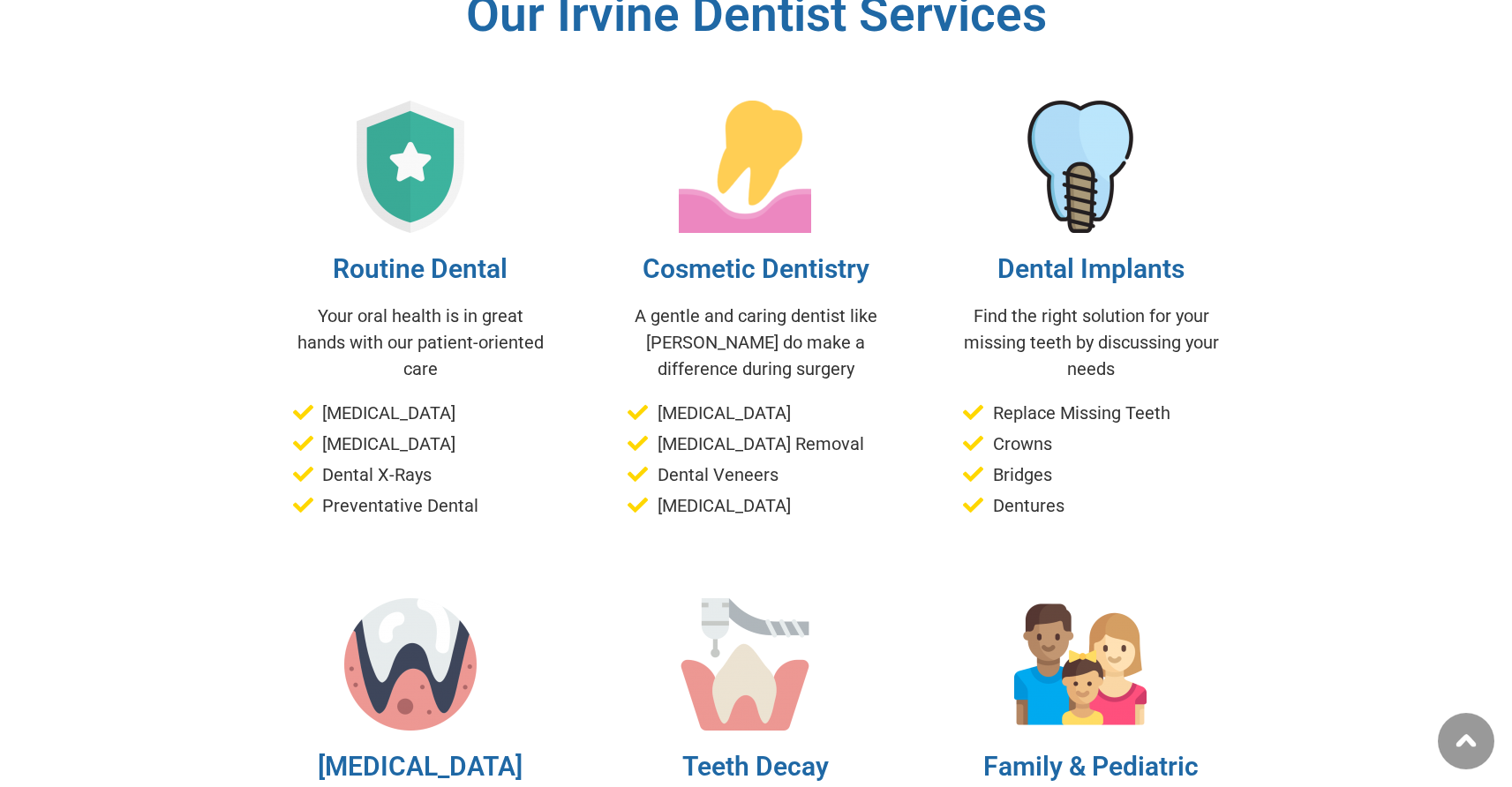
scroll to position [5088, 0]
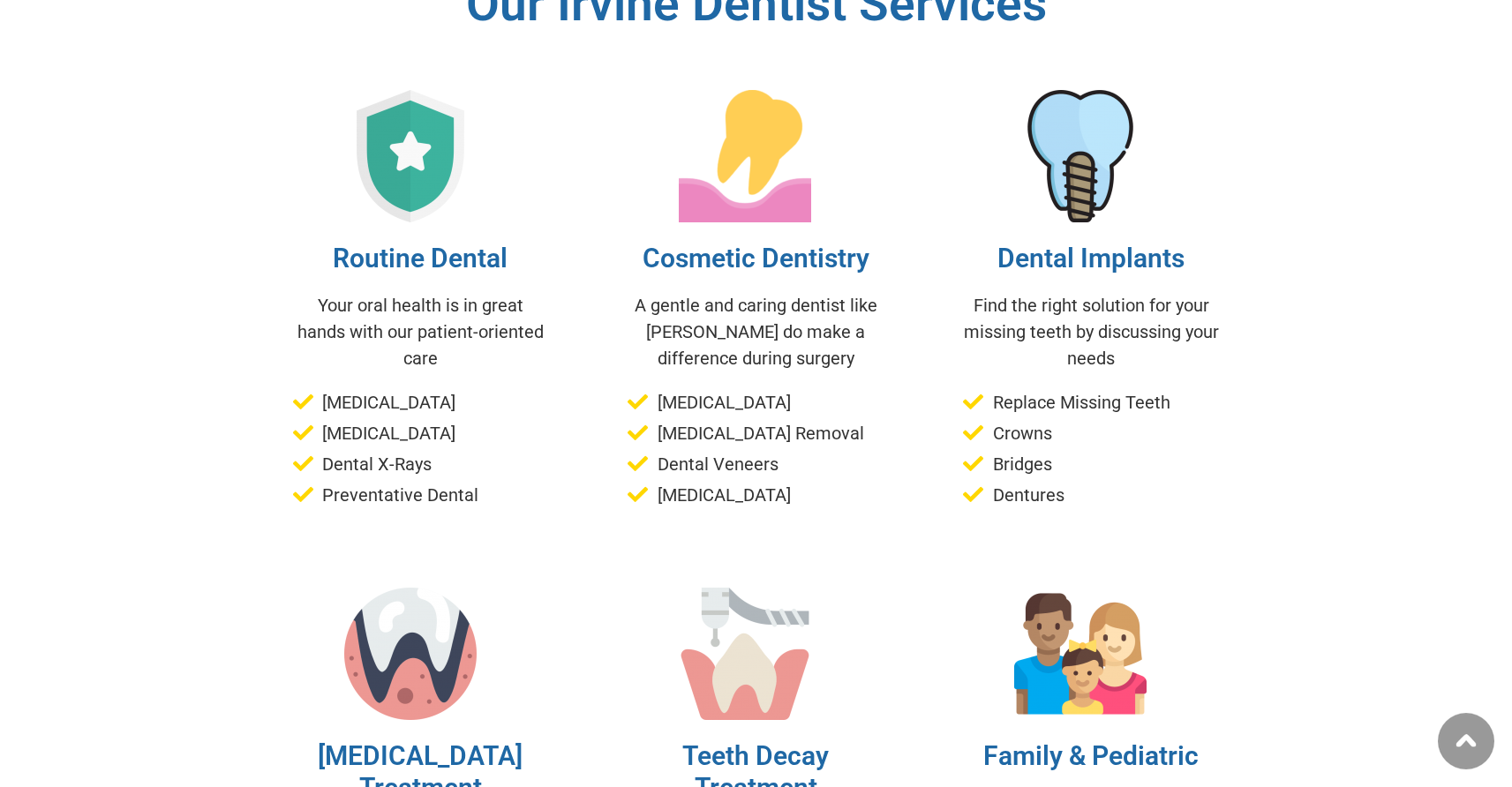
click at [1035, 389] on span "Replace Missing Teeth" at bounding box center [1079, 402] width 182 height 27
click at [1011, 451] on span "Bridges" at bounding box center [1020, 464] width 64 height 27
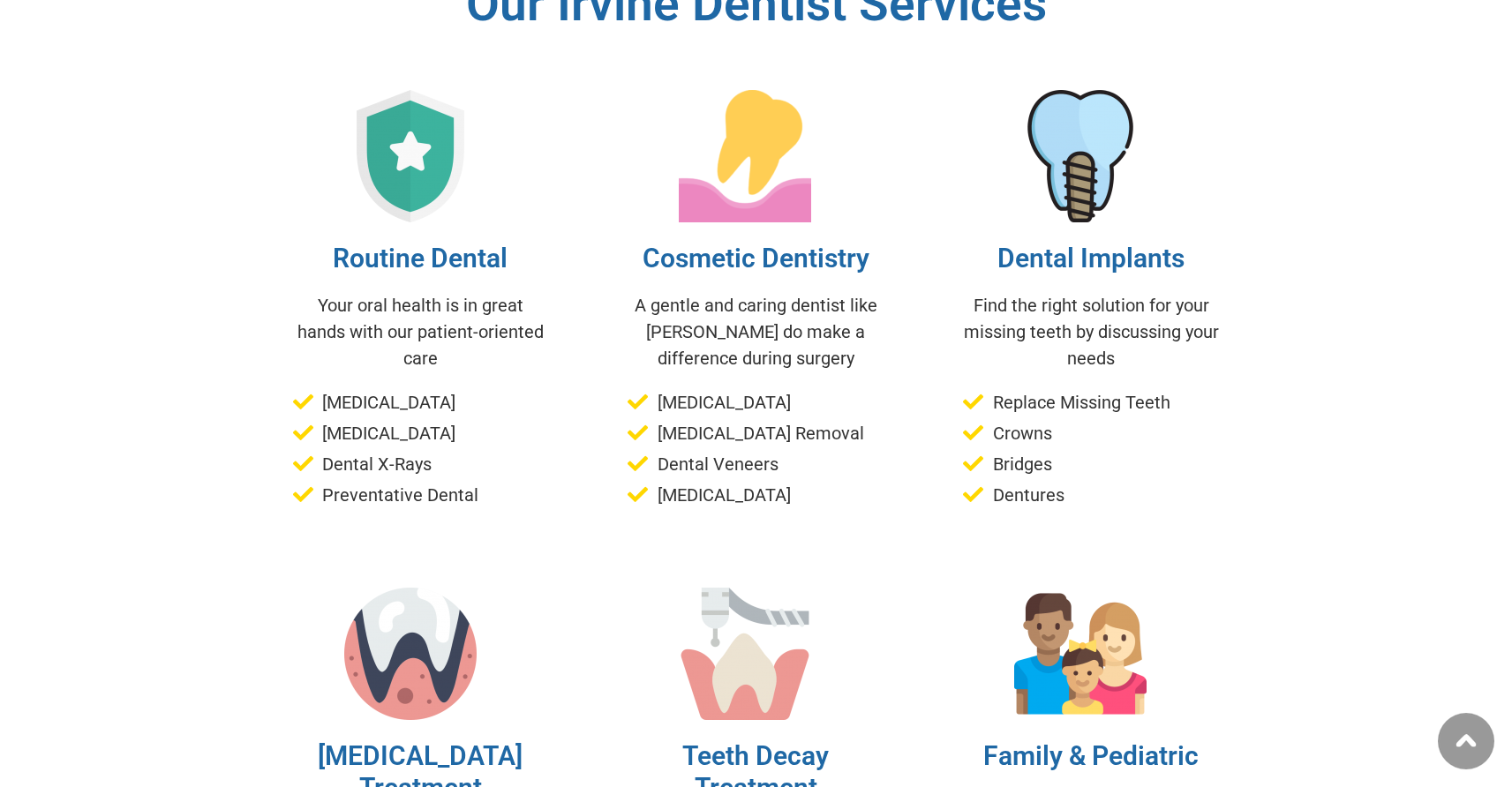
click at [1011, 451] on span "Bridges" at bounding box center [1020, 464] width 64 height 27
click at [1020, 482] on span "Dentures" at bounding box center [1027, 495] width 76 height 27
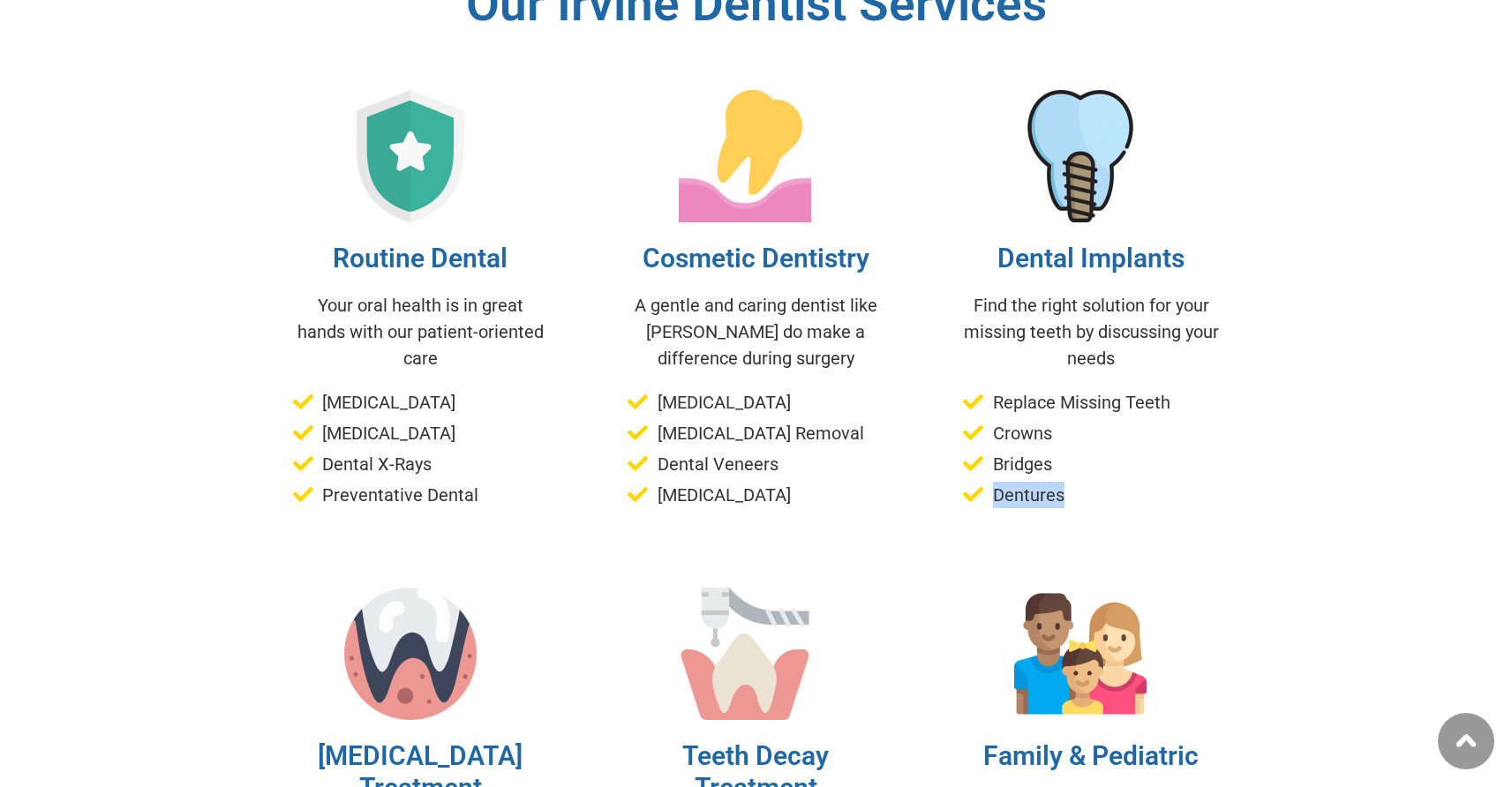
click at [1020, 482] on span "Dentures" at bounding box center [1027, 495] width 76 height 27
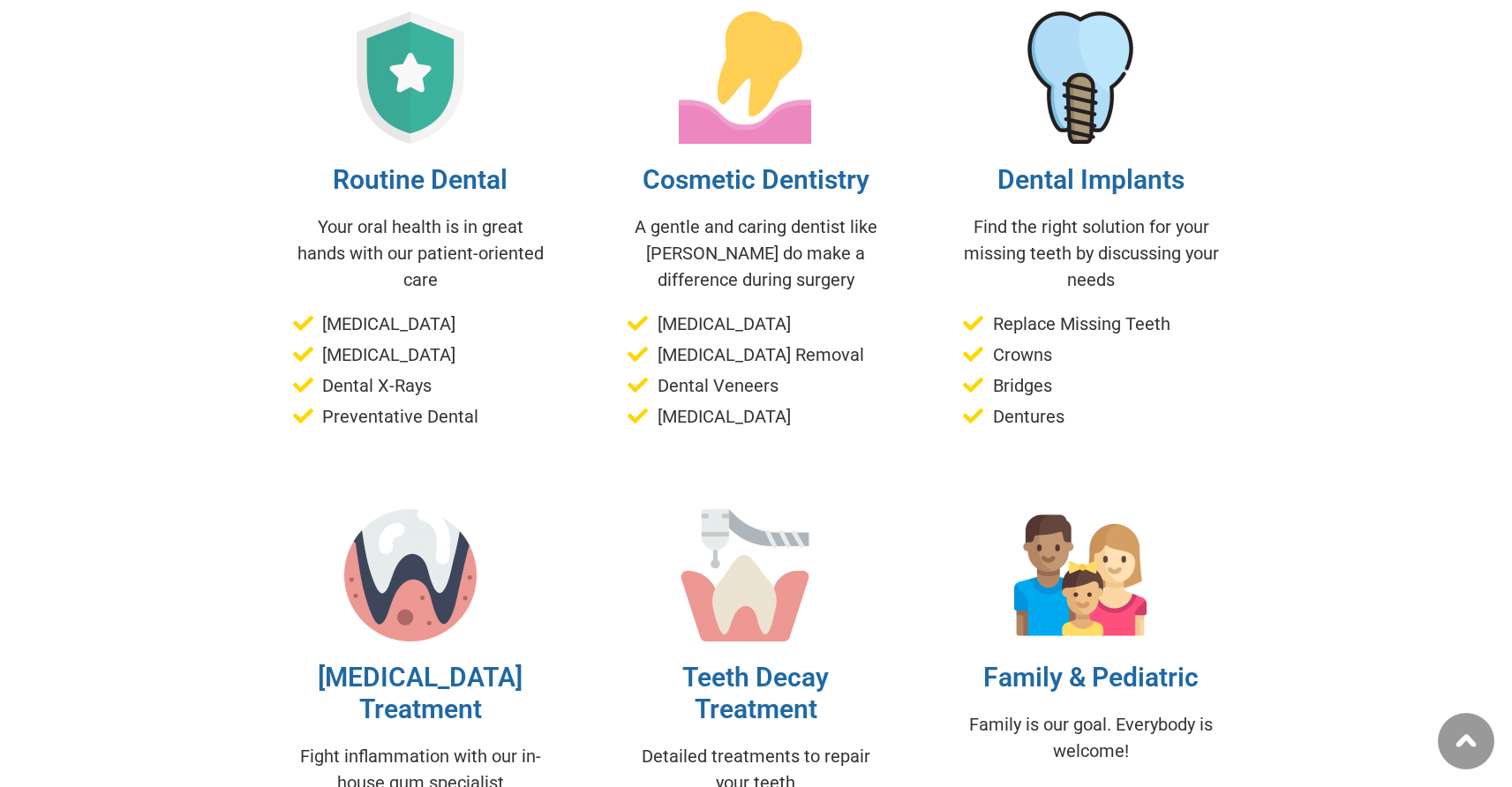
scroll to position [5206, 0]
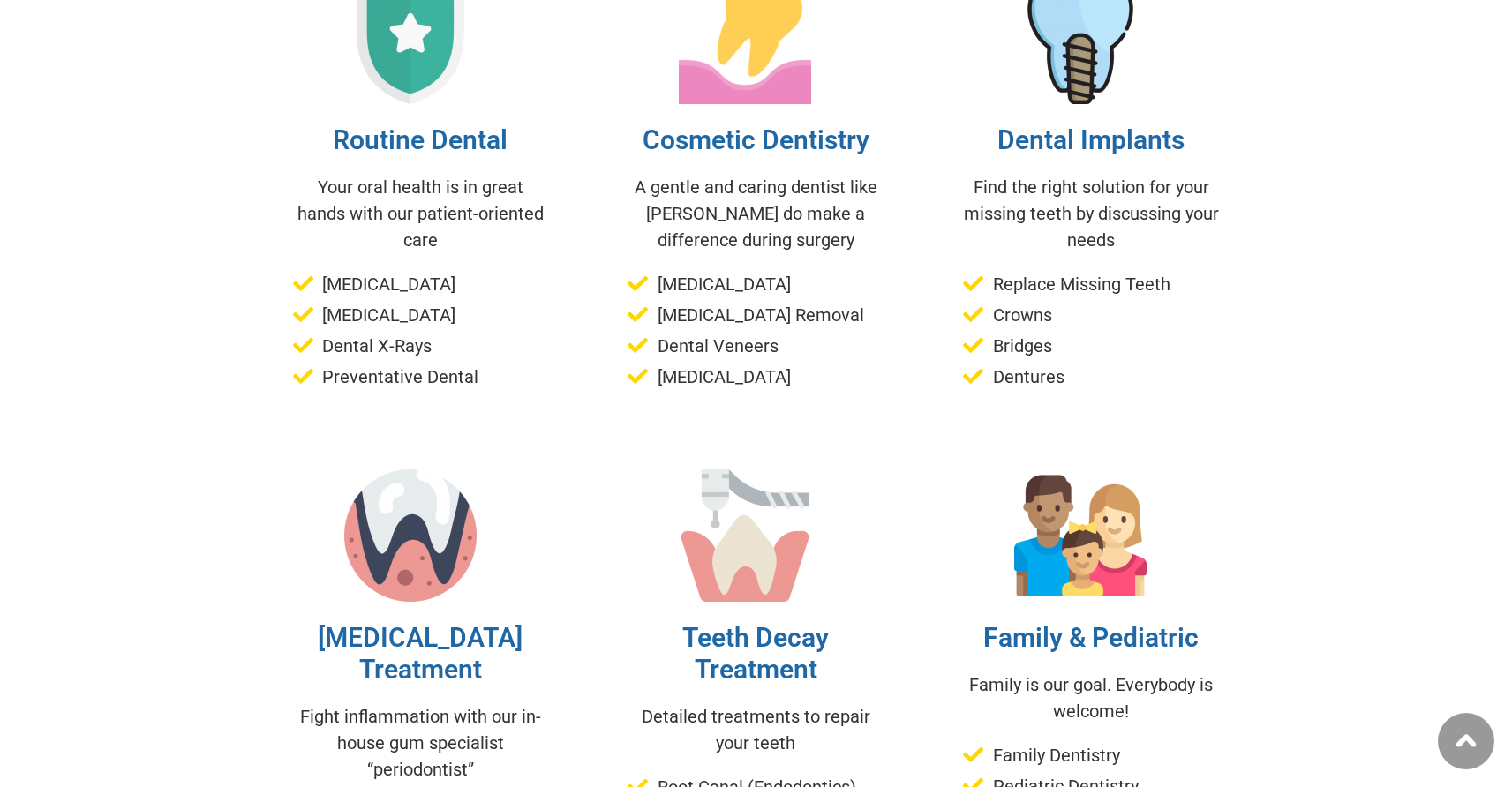
click at [1035, 174] on div "Dental Implants Find the right solution for your missing teeth by discussing yo…" at bounding box center [1090, 181] width 336 height 498
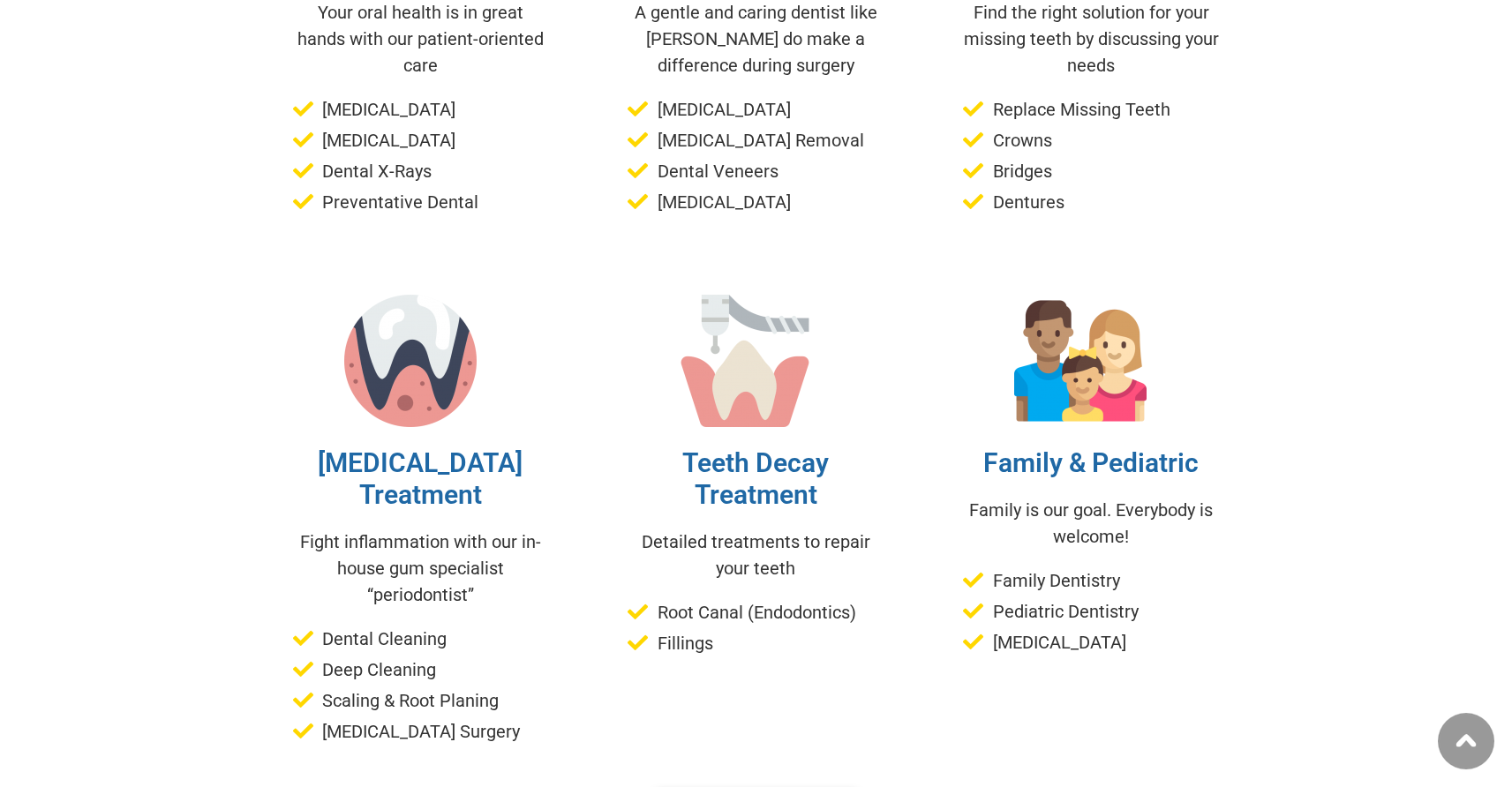
scroll to position [5400, 0]
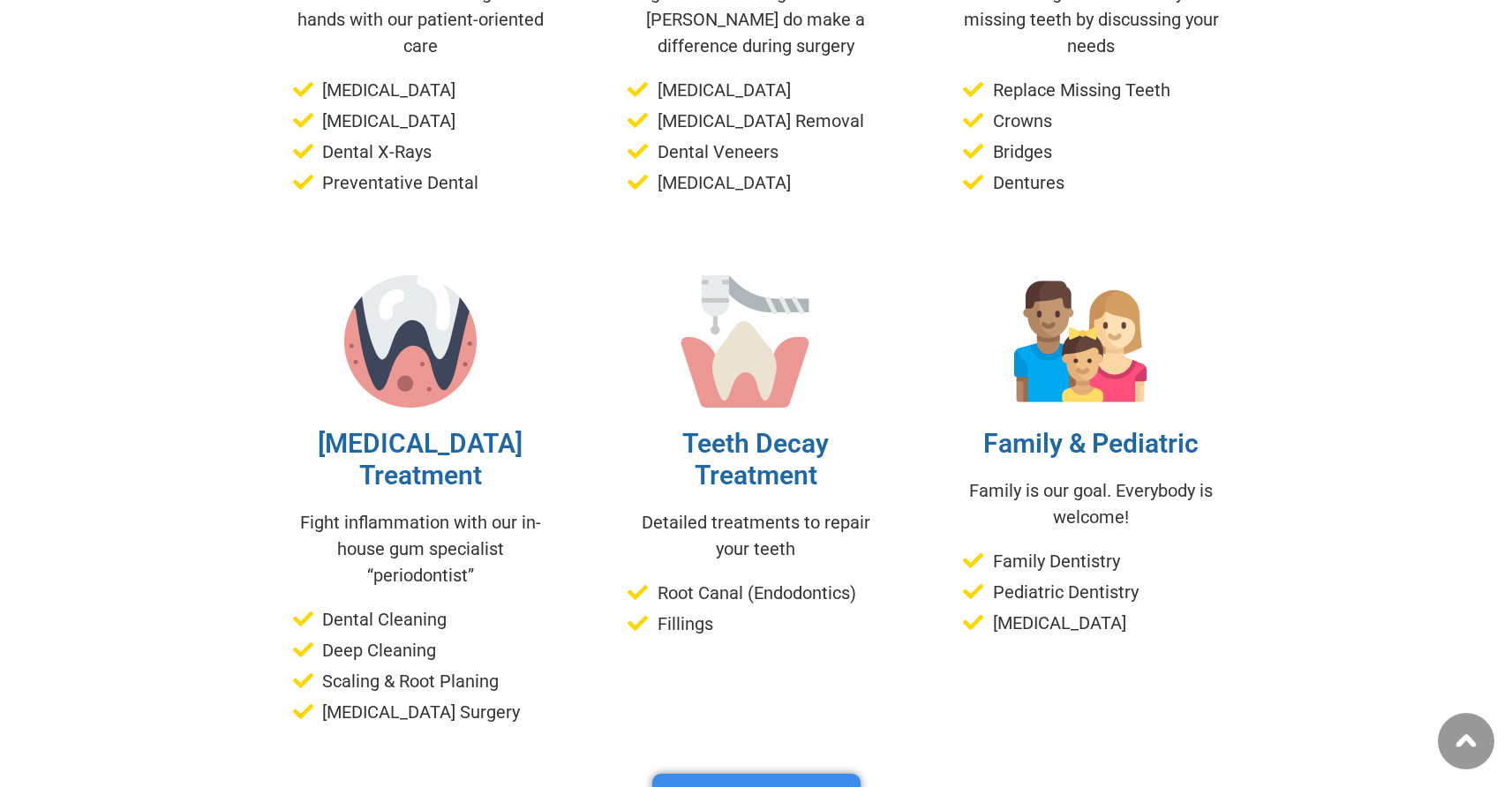
click at [1073, 579] on span "Pediatric Dentistry" at bounding box center [1063, 592] width 150 height 27
click at [1054, 590] on div "Family & Pediatric Family is our goal. Everybody is welcome! Family Dentistry P…" at bounding box center [1090, 500] width 336 height 529
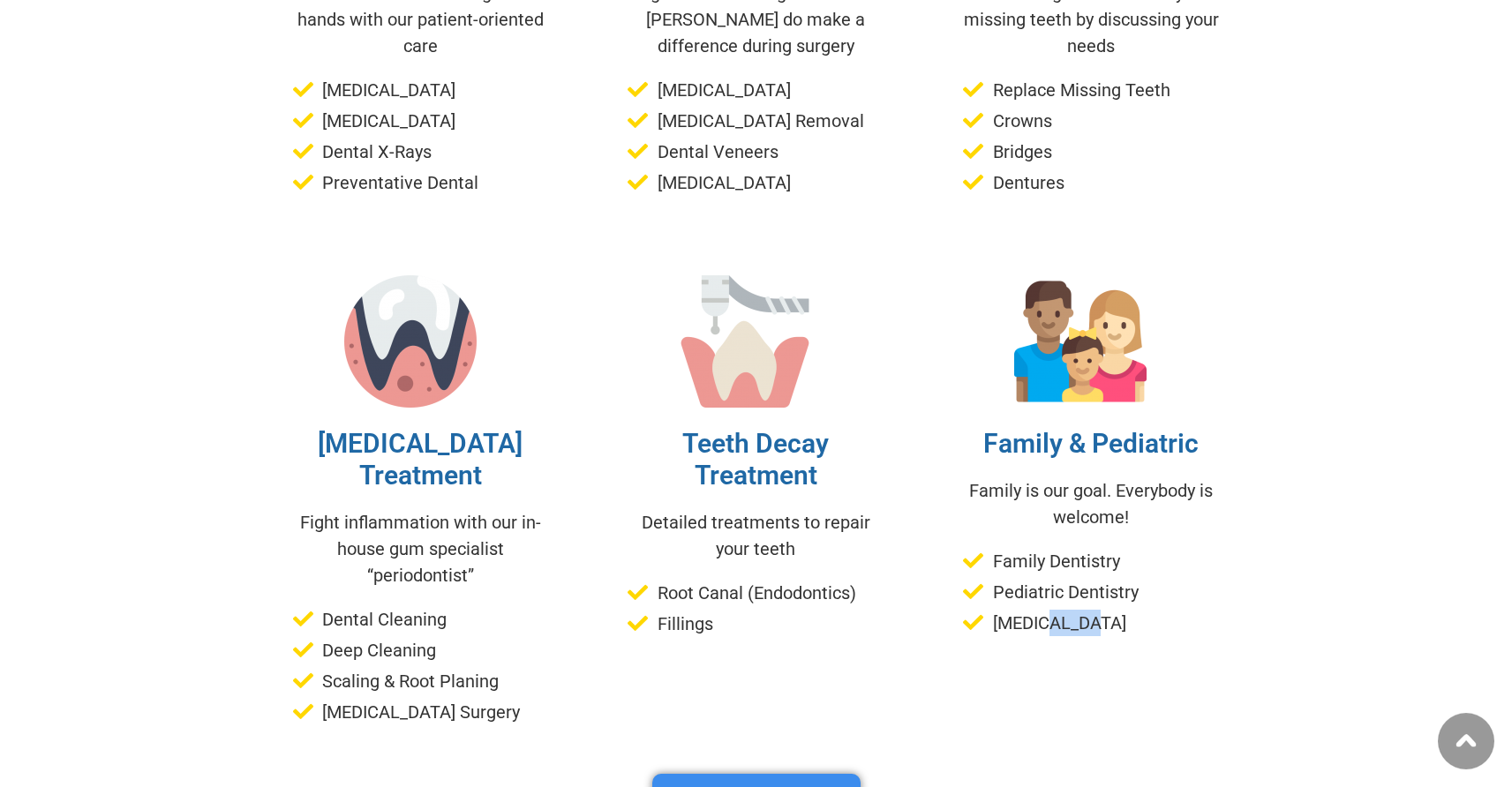
click at [1054, 590] on div "Family & Pediatric Family is our goal. Everybody is welcome! Family Dentistry P…" at bounding box center [1090, 500] width 336 height 529
click at [740, 580] on span "Root Canal (Endodontics)" at bounding box center [754, 593] width 203 height 27
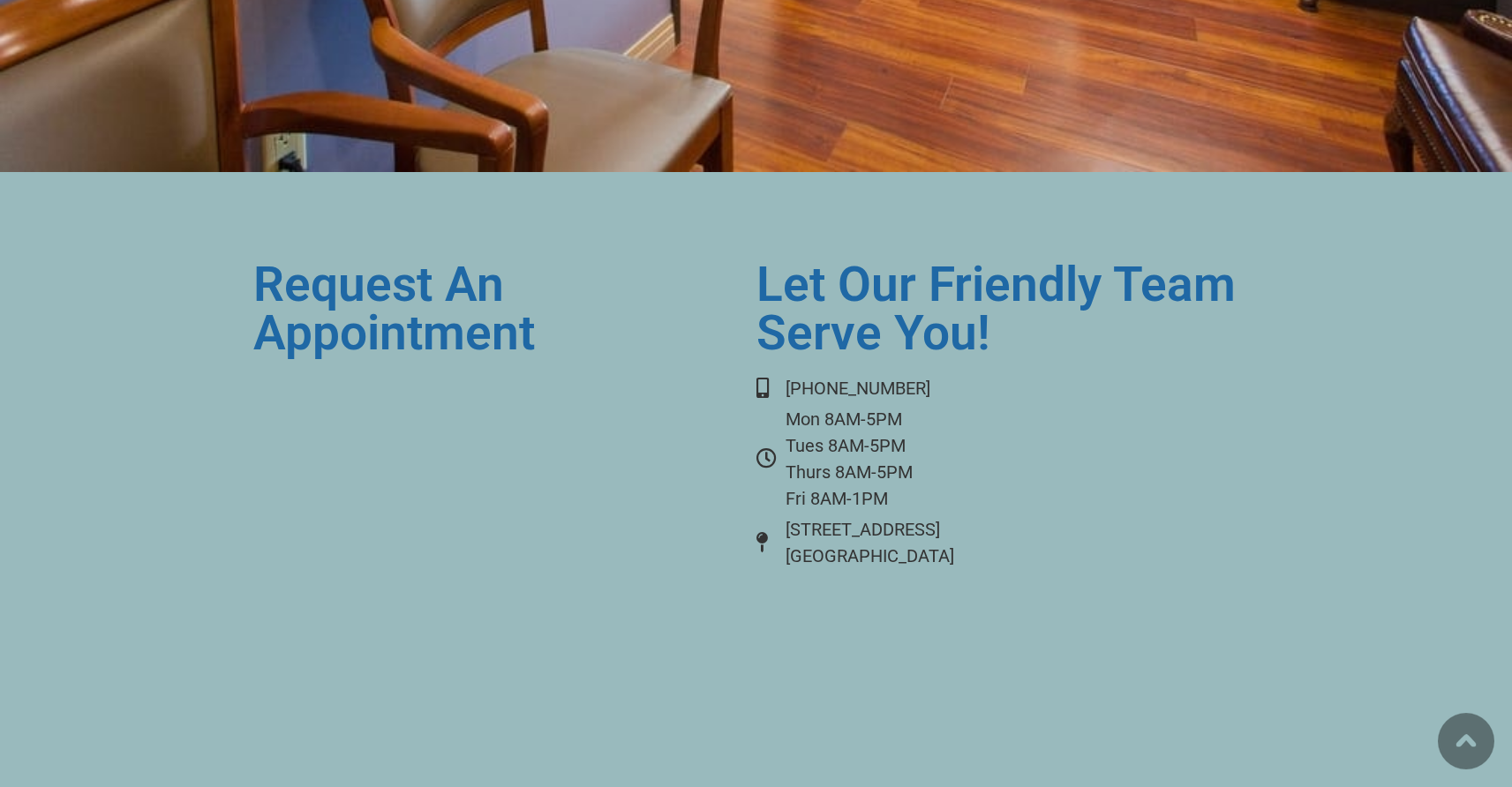
scroll to position [7488, 0]
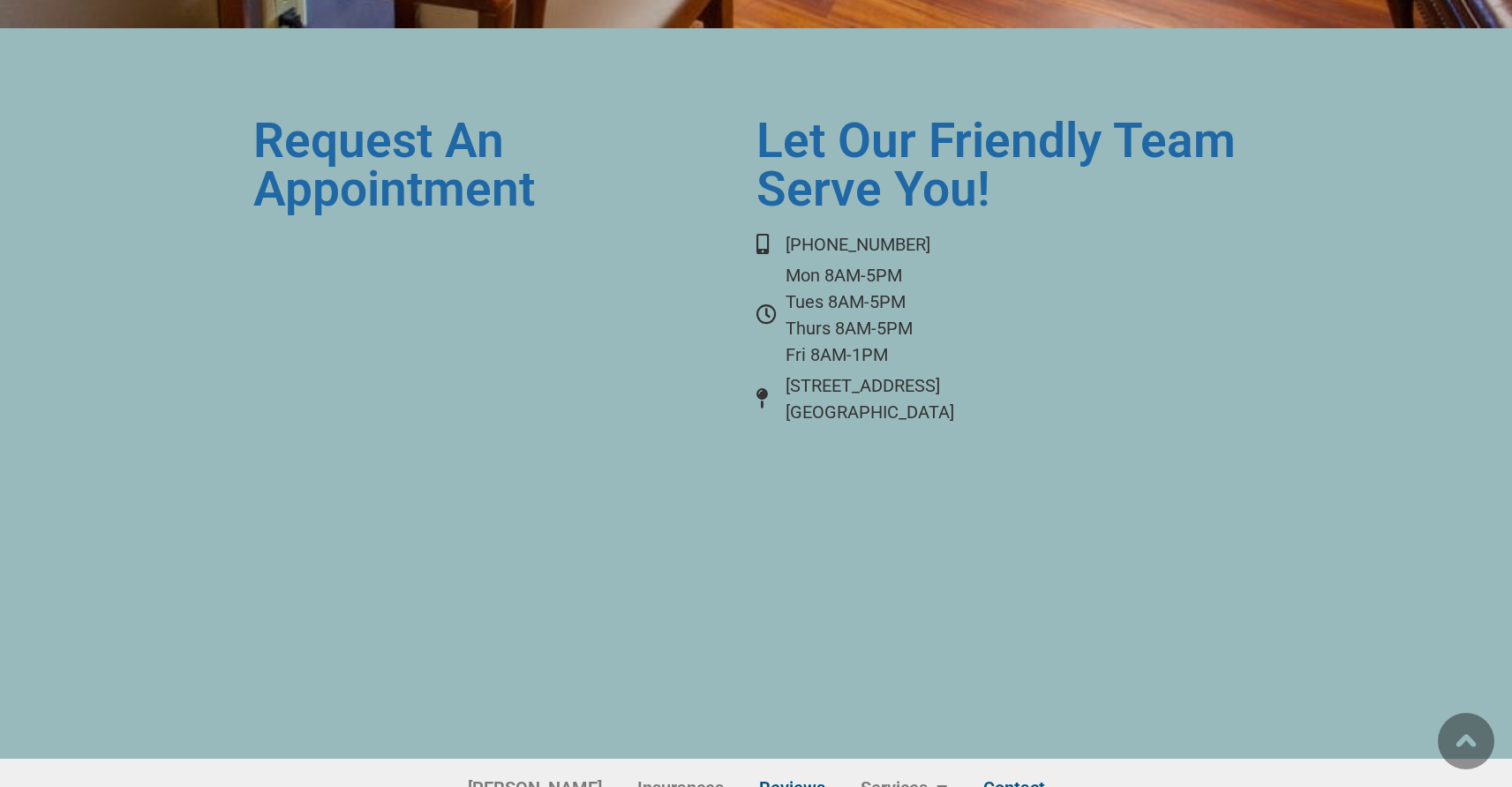
click at [775, 768] on link "Reviews" at bounding box center [792, 788] width 102 height 41
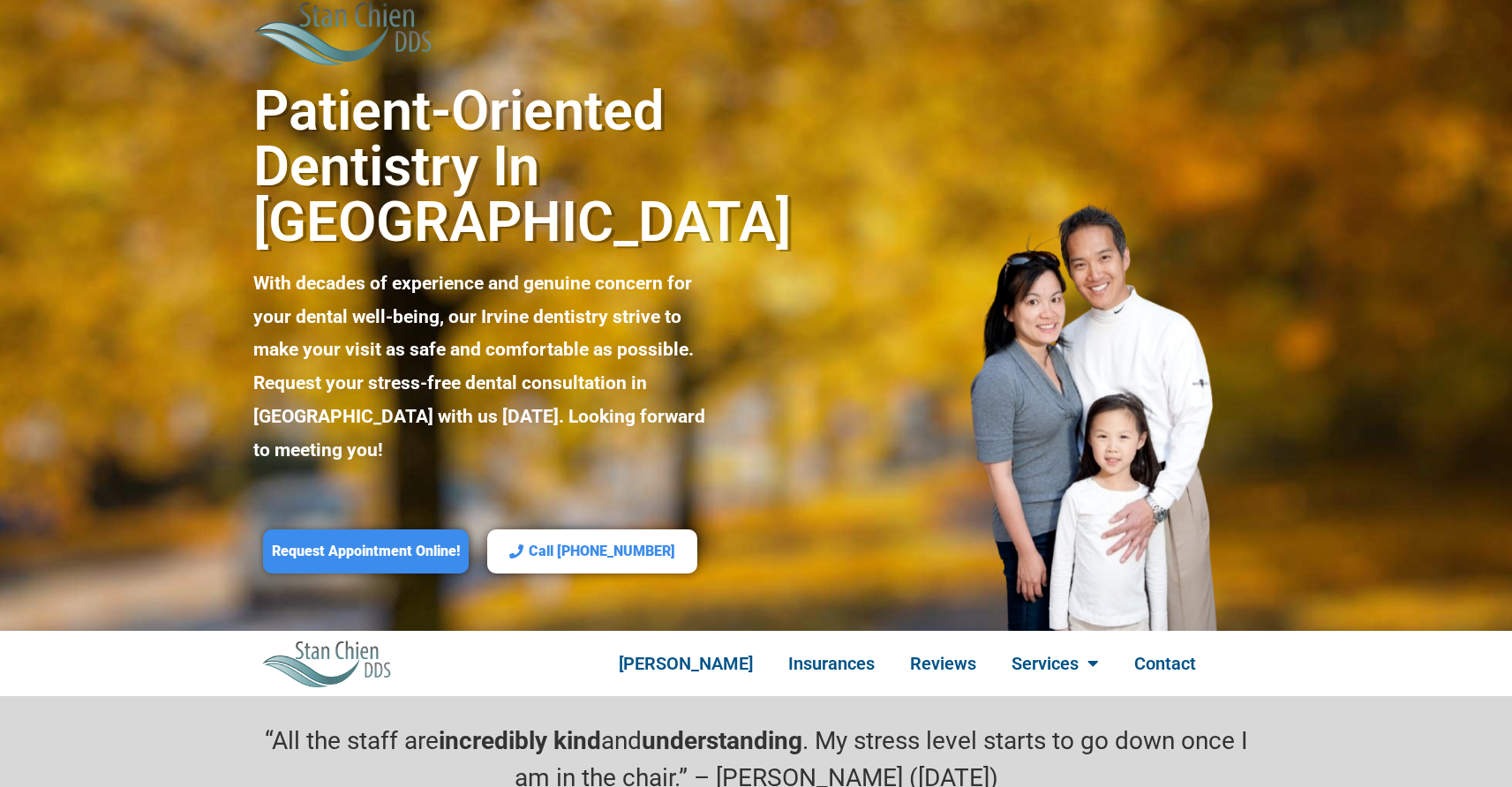
click at [474, 267] on p "With decades of experience and genuine concern for your dental well-being, our …" at bounding box center [479, 367] width 453 height 200
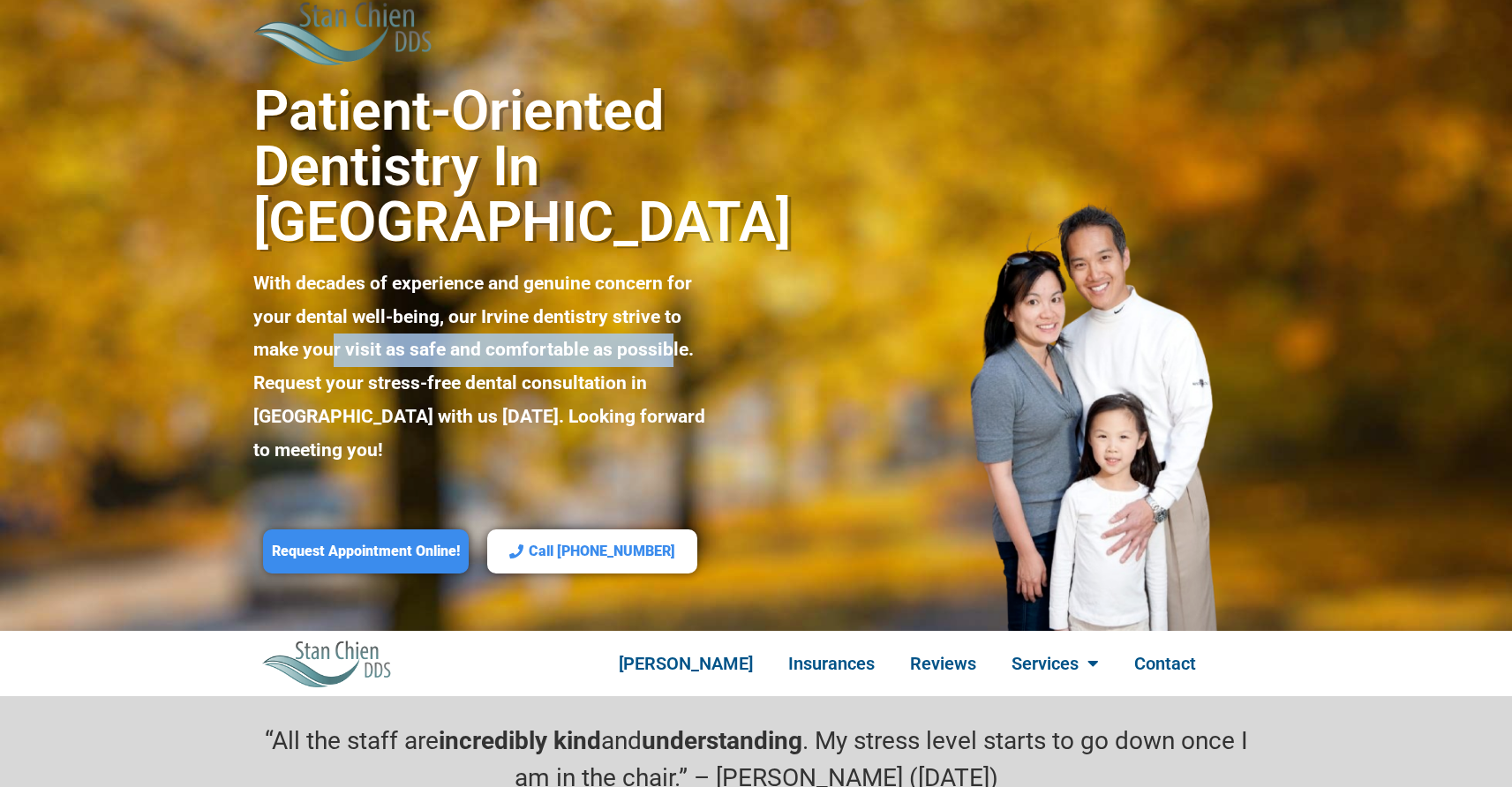
drag, startPoint x: 336, startPoint y: 287, endPoint x: 670, endPoint y: 291, distance: 334.0
click at [670, 291] on p "With decades of experience and genuine concern for your dental well-being, our …" at bounding box center [479, 367] width 453 height 200
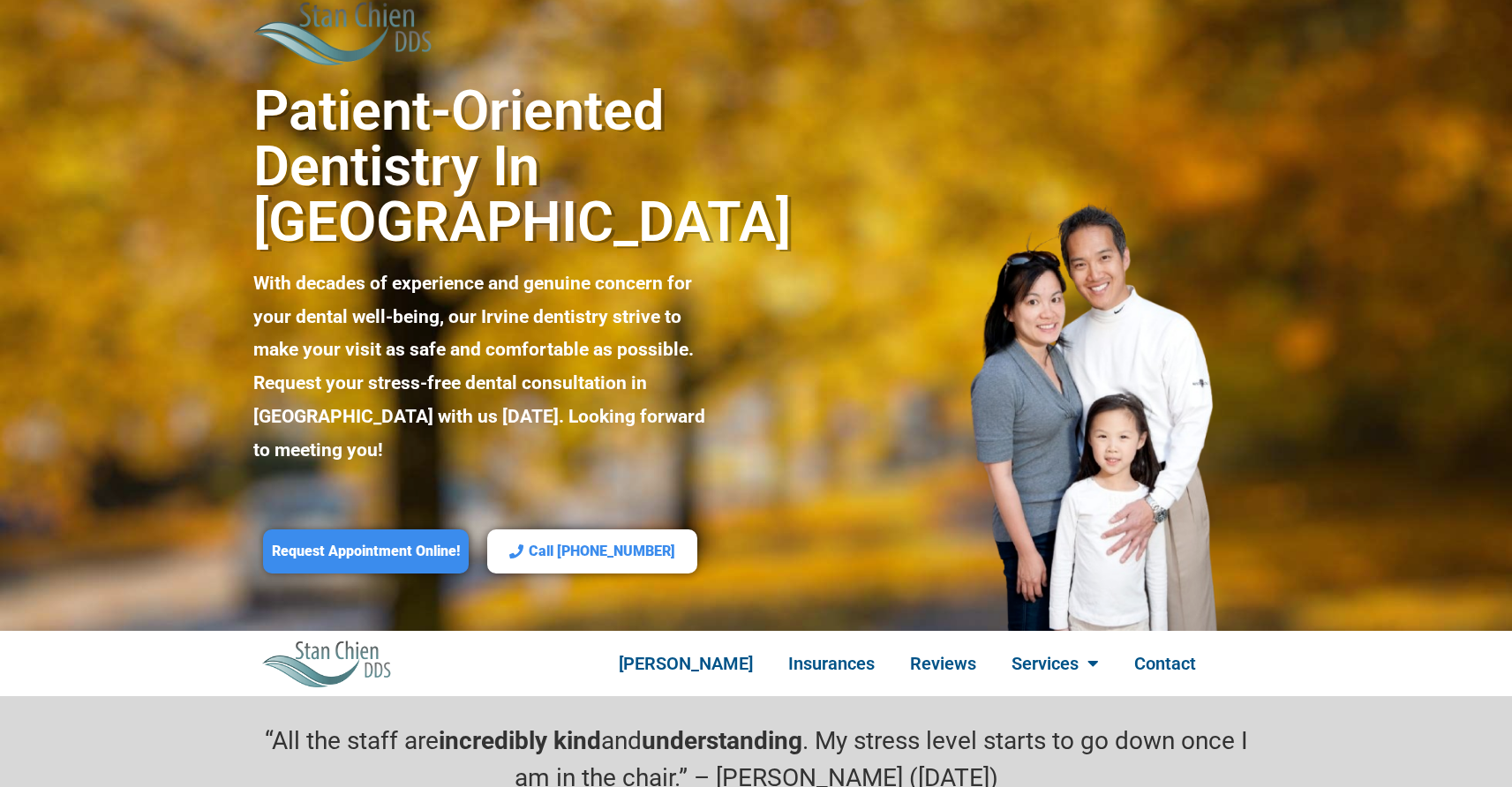
scroll to position [112, 0]
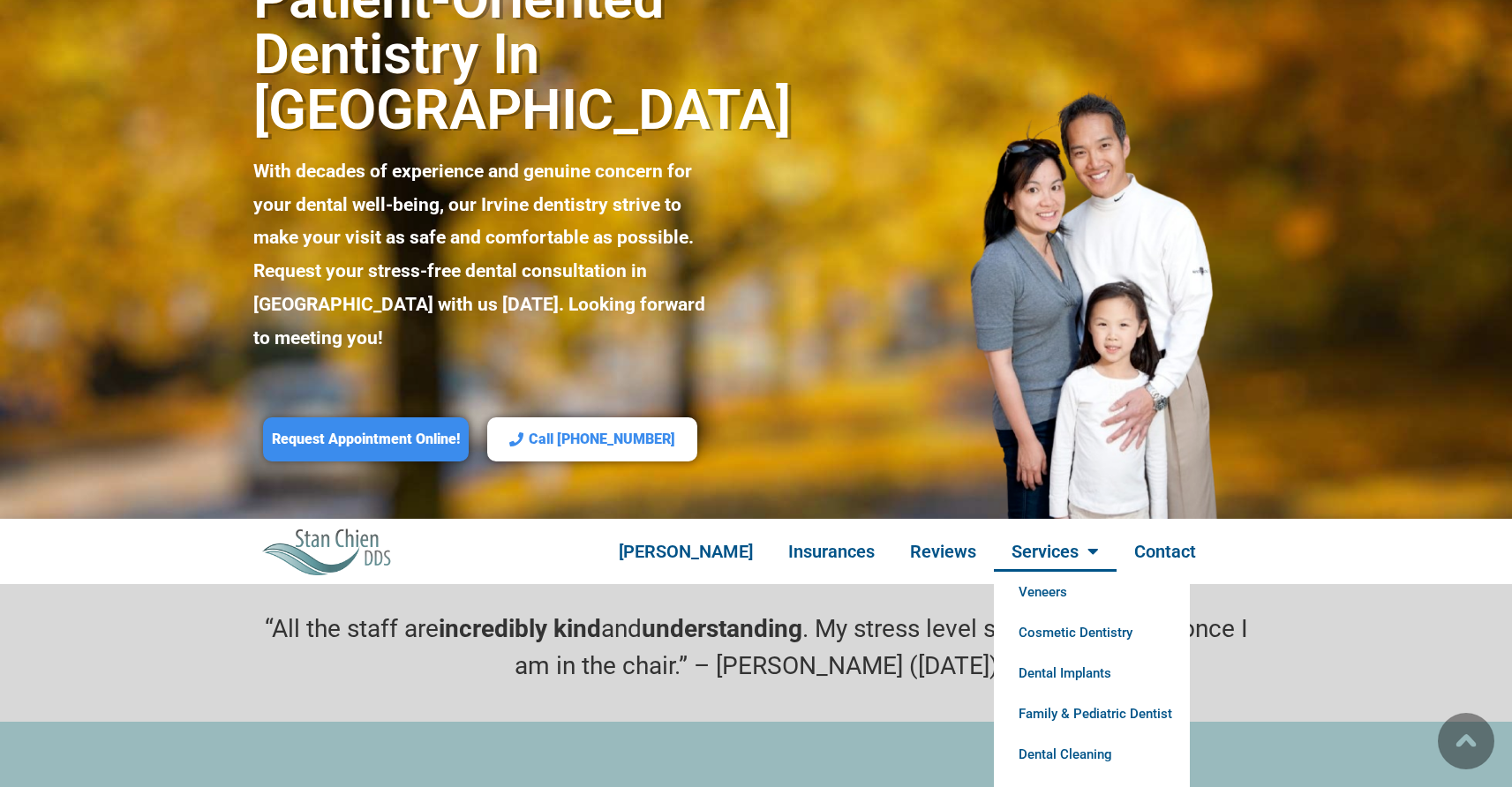
click at [1011, 531] on link "Services" at bounding box center [1055, 552] width 123 height 41
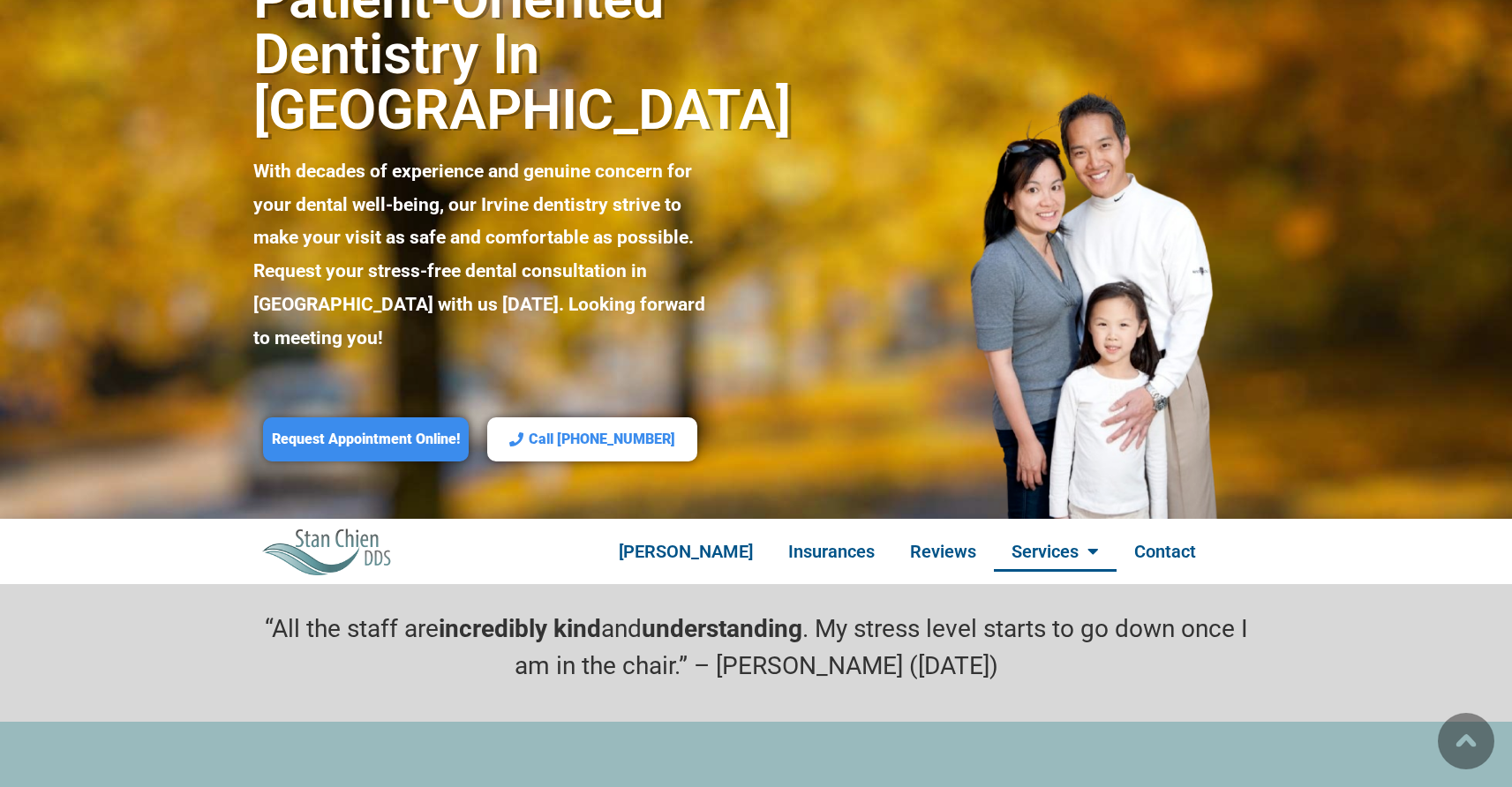
click at [1036, 531] on link "Services" at bounding box center [1055, 552] width 123 height 41
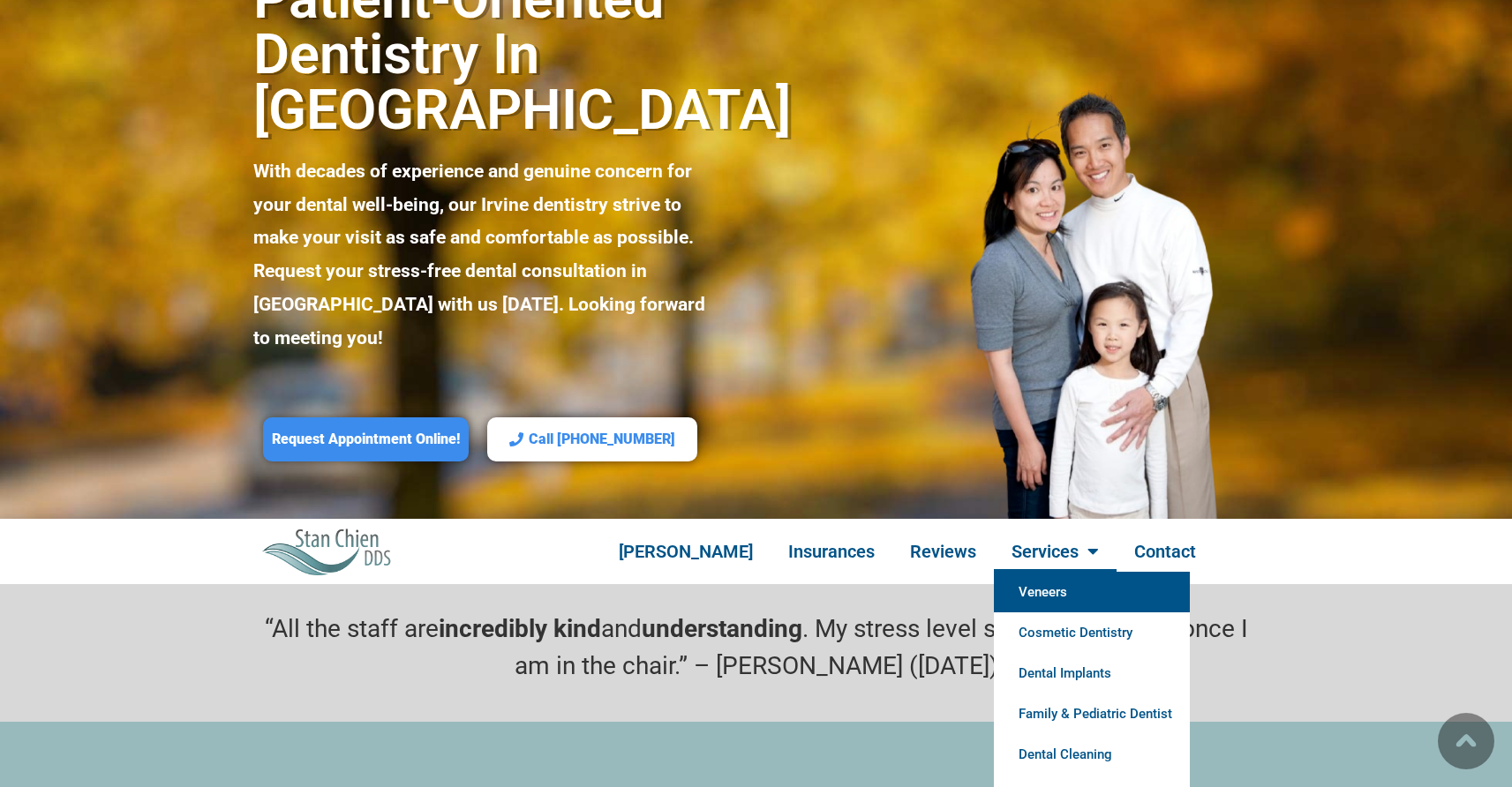
click at [1041, 572] on link "Veneers" at bounding box center [1091, 592] width 196 height 41
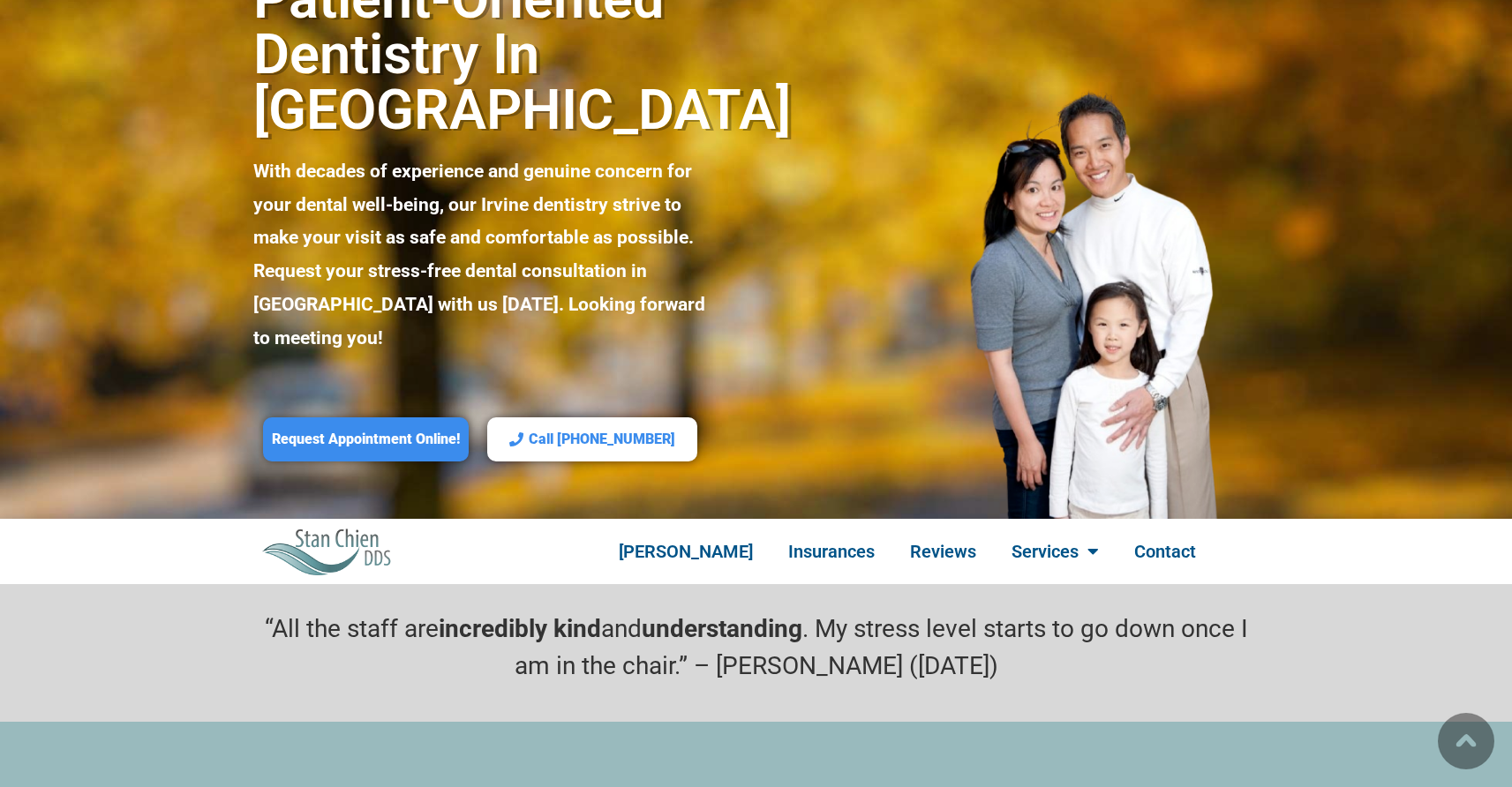
scroll to position [120, 0]
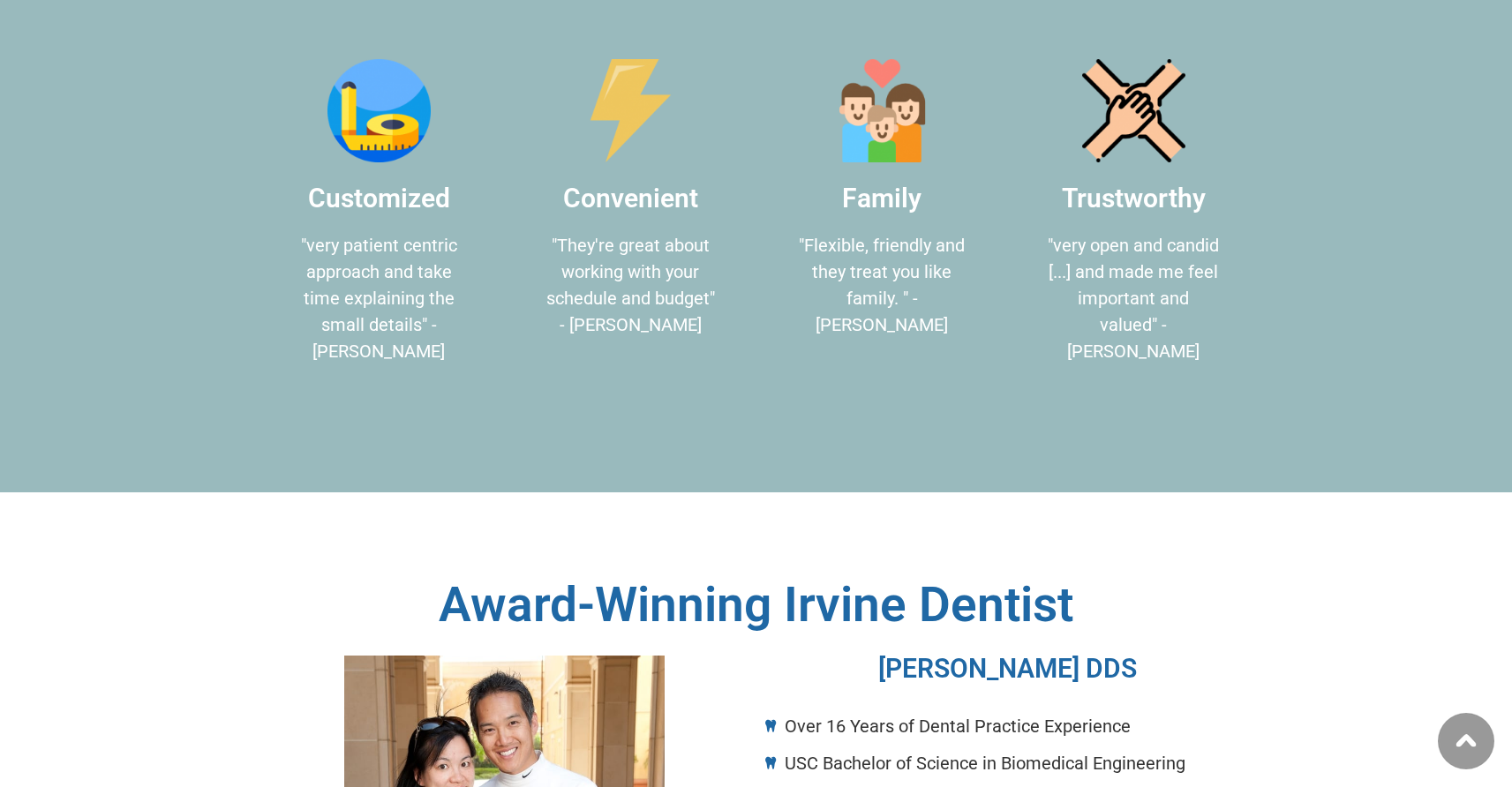
scroll to position [820, 0]
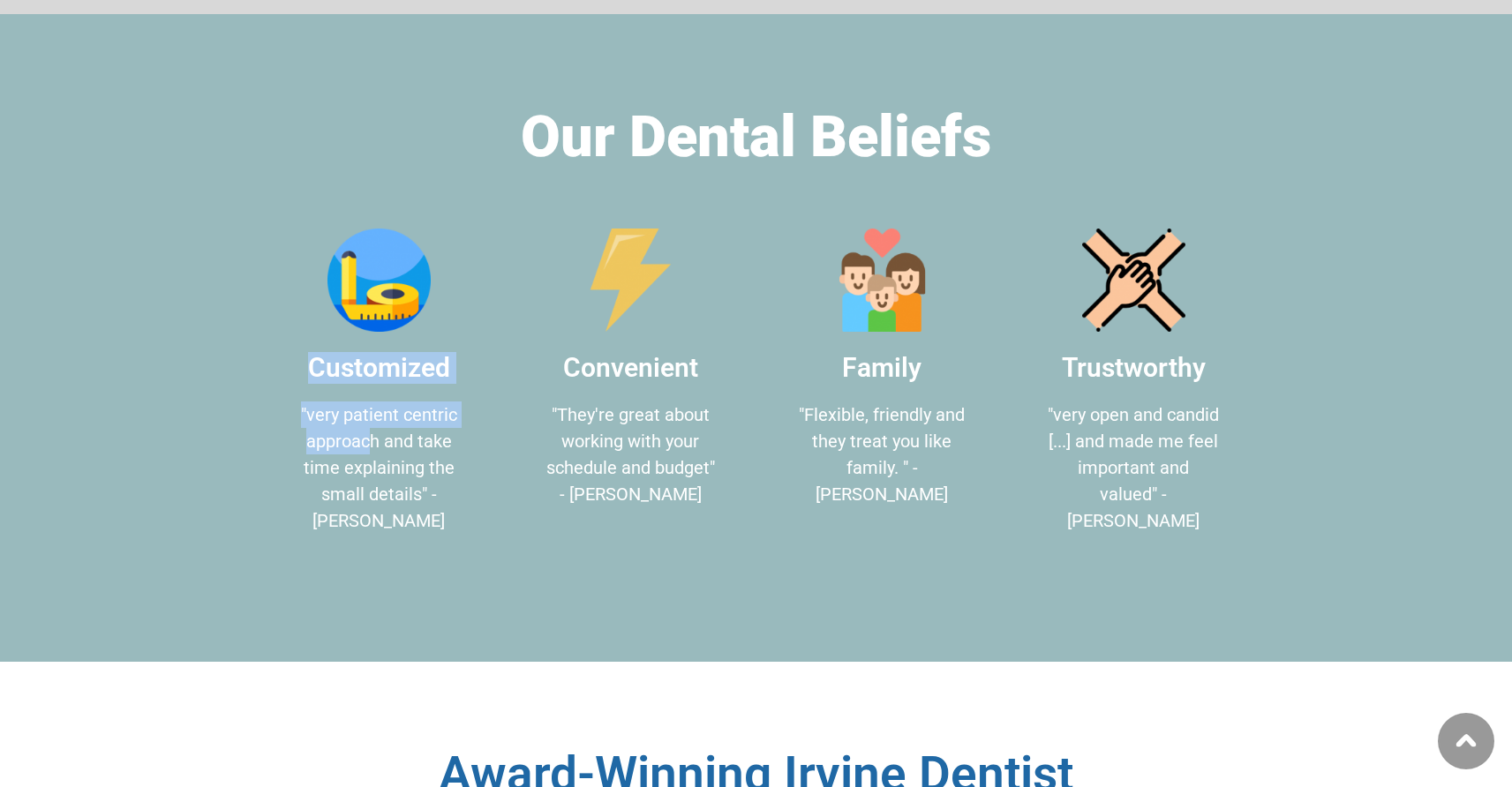
drag, startPoint x: 311, startPoint y: 336, endPoint x: 369, endPoint y: 399, distance: 85.6
click at [369, 399] on div "Customized "very patient centric approach and take time explaining the small de…" at bounding box center [379, 443] width 172 height 181
click at [369, 401] on p ""very patient centric approach and take time explaining the small details" - [P…" at bounding box center [379, 467] width 172 height 132
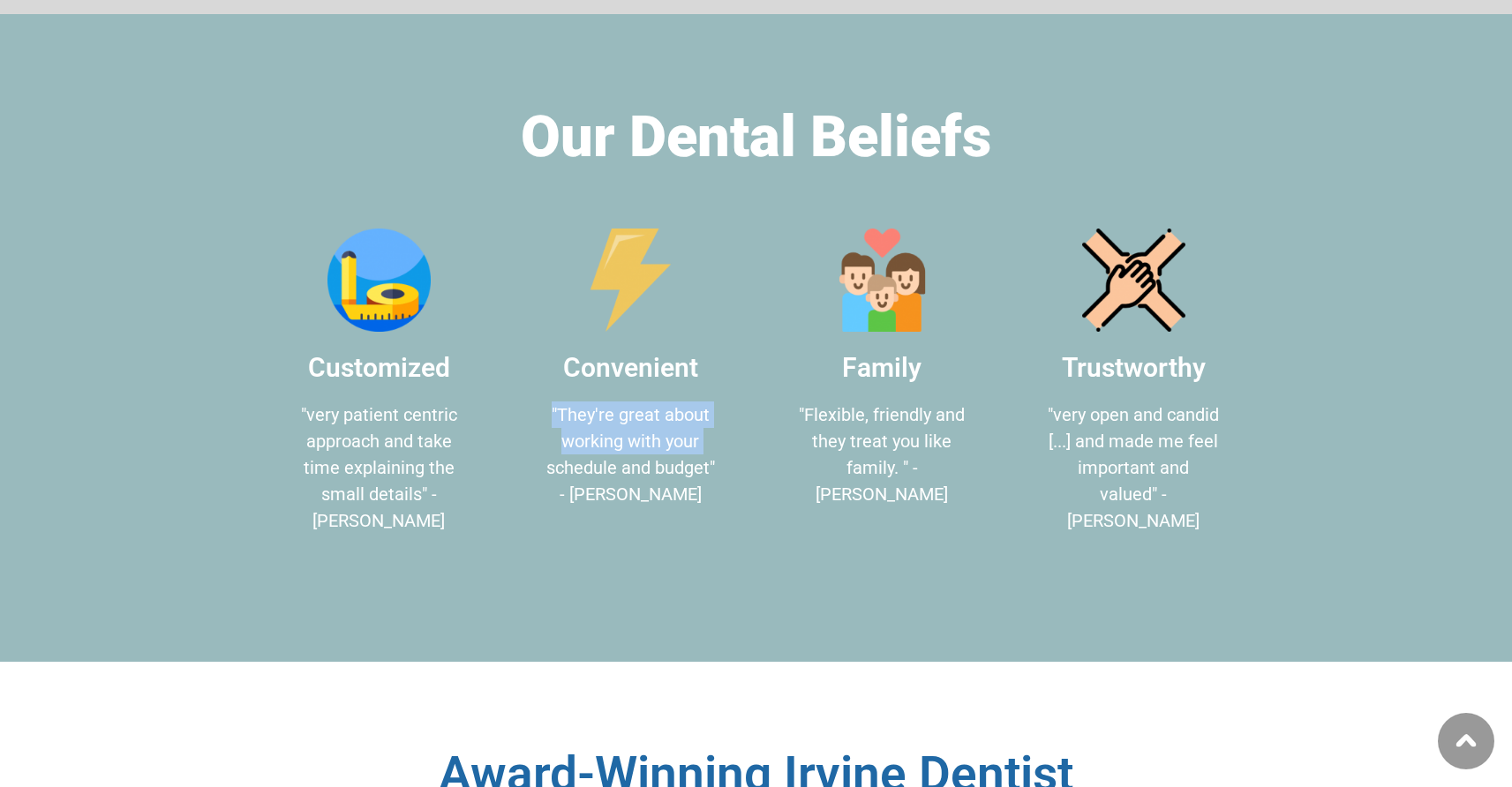
drag, startPoint x: 555, startPoint y: 384, endPoint x: 709, endPoint y: 404, distance: 155.3
click at [709, 404] on p ""They're great about working with your schedule and budget" - [PERSON_NAME]" at bounding box center [631, 454] width 172 height 106
drag, startPoint x: 866, startPoint y: 361, endPoint x: 930, endPoint y: 382, distance: 67.4
click at [930, 382] on div "Family "Flexible, friendly and they treat you like family. " - Shoba V." at bounding box center [882, 429] width 172 height 155
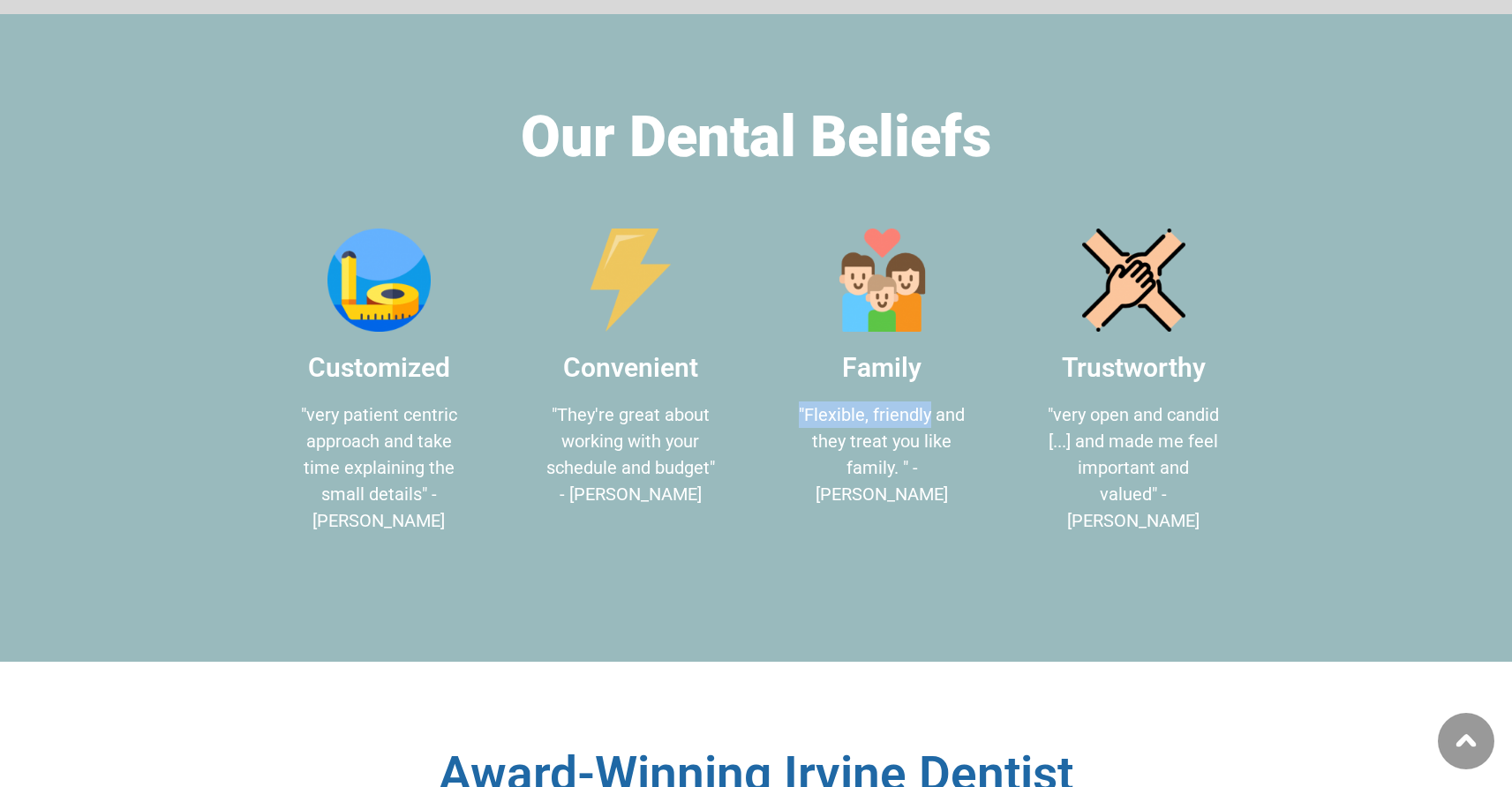
click at [930, 401] on p ""Flexible, friendly and they treat you like family. " - [PERSON_NAME]" at bounding box center [882, 454] width 172 height 106
click at [1106, 401] on p ""very open and candid [...] and made me feel important and valued" - [PERSON_NA…" at bounding box center [1134, 467] width 172 height 132
